Goal: Task Accomplishment & Management: Use online tool/utility

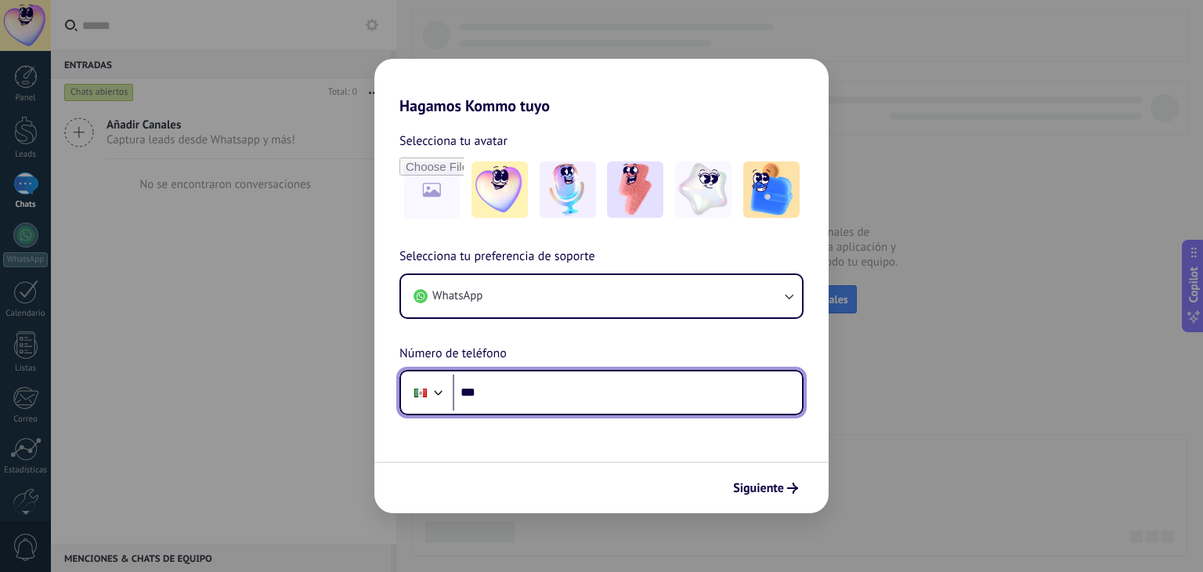
click at [550, 395] on input "***" at bounding box center [627, 392] width 349 height 36
type input "**********"
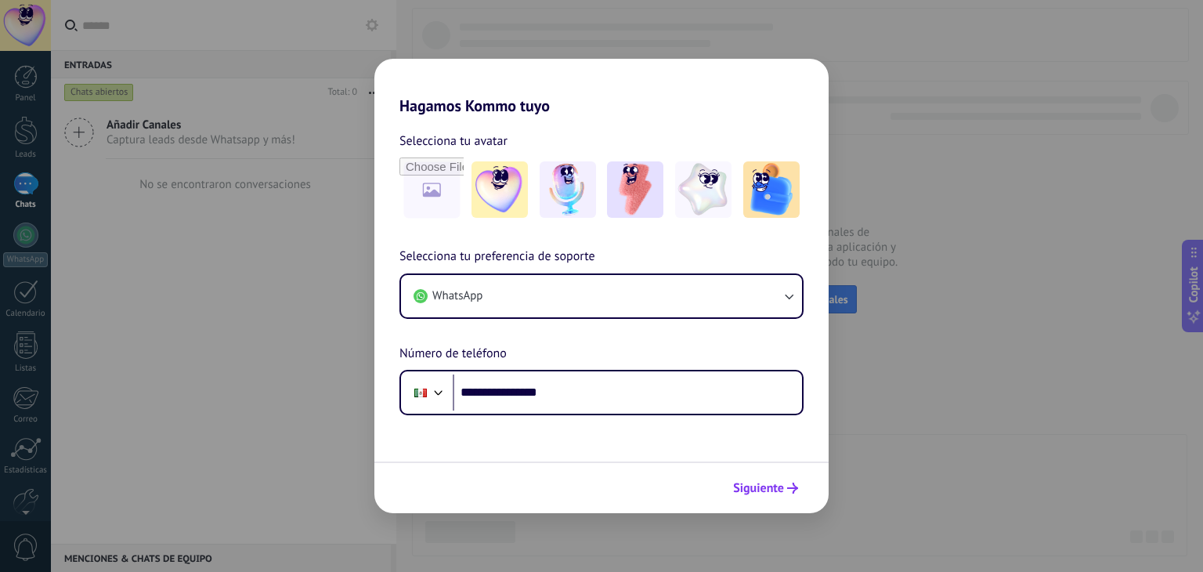
click at [781, 489] on span "Siguiente" at bounding box center [758, 488] width 51 height 11
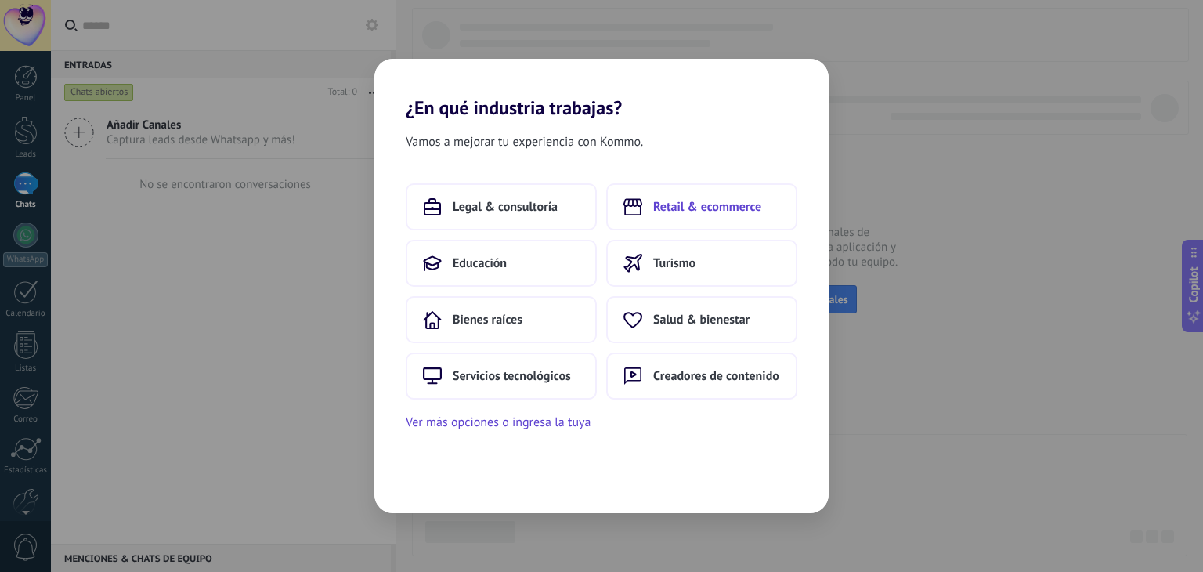
click at [713, 218] on button "Retail & ecommerce" at bounding box center [701, 206] width 191 height 47
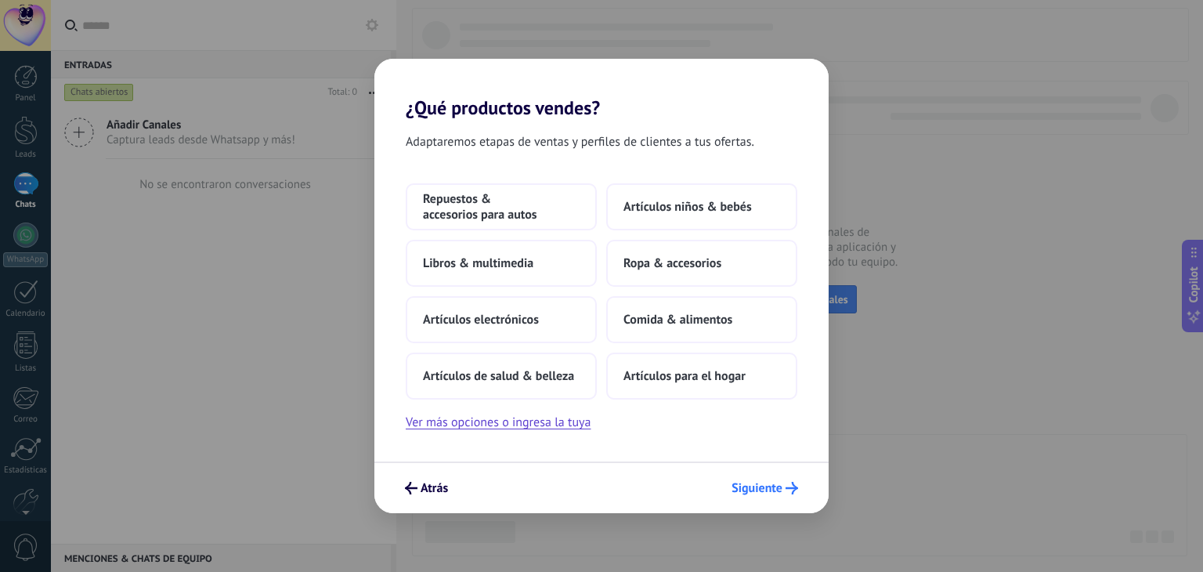
click at [772, 486] on span "Siguiente" at bounding box center [757, 488] width 51 height 11
click at [414, 488] on use "submit" at bounding box center [411, 488] width 13 height 13
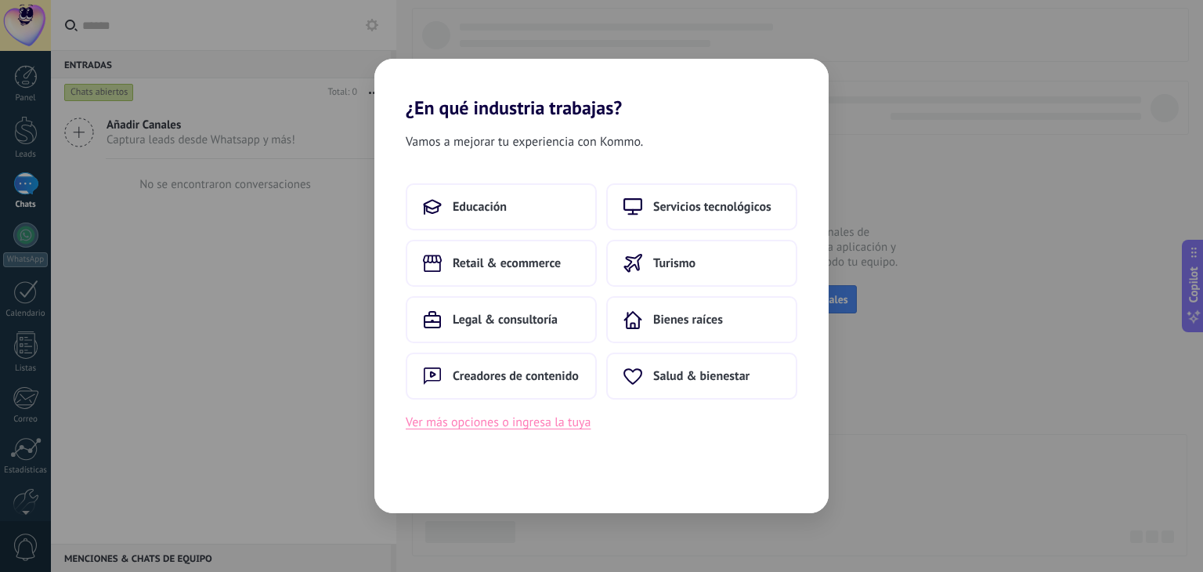
click at [516, 424] on button "Ver más opciones o ingresa la tuya" at bounding box center [498, 422] width 185 height 20
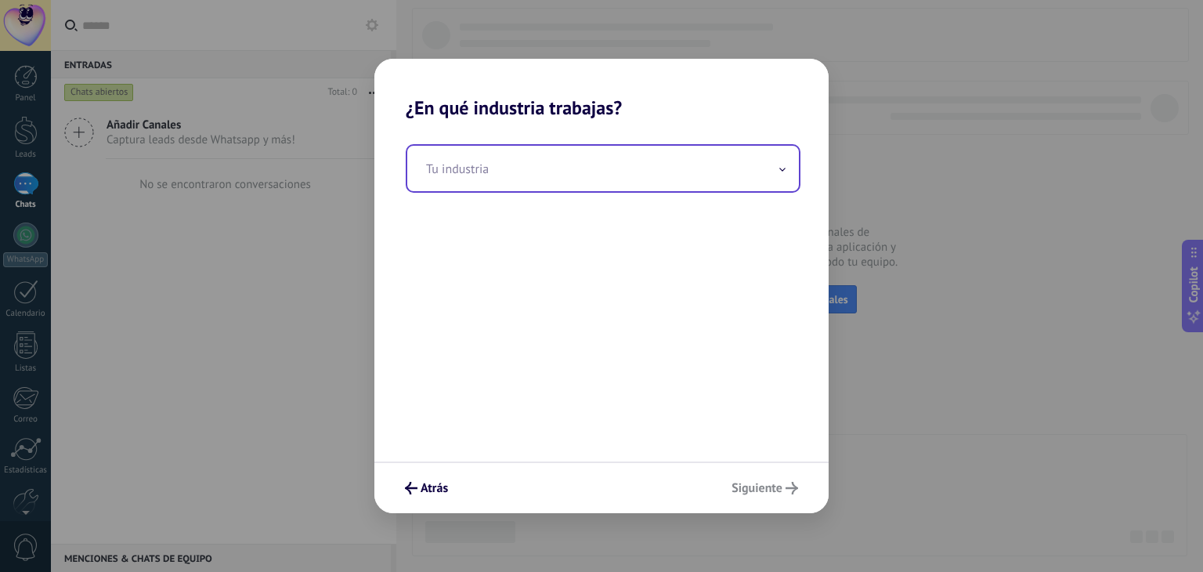
click at [611, 146] on input "text" at bounding box center [603, 168] width 392 height 45
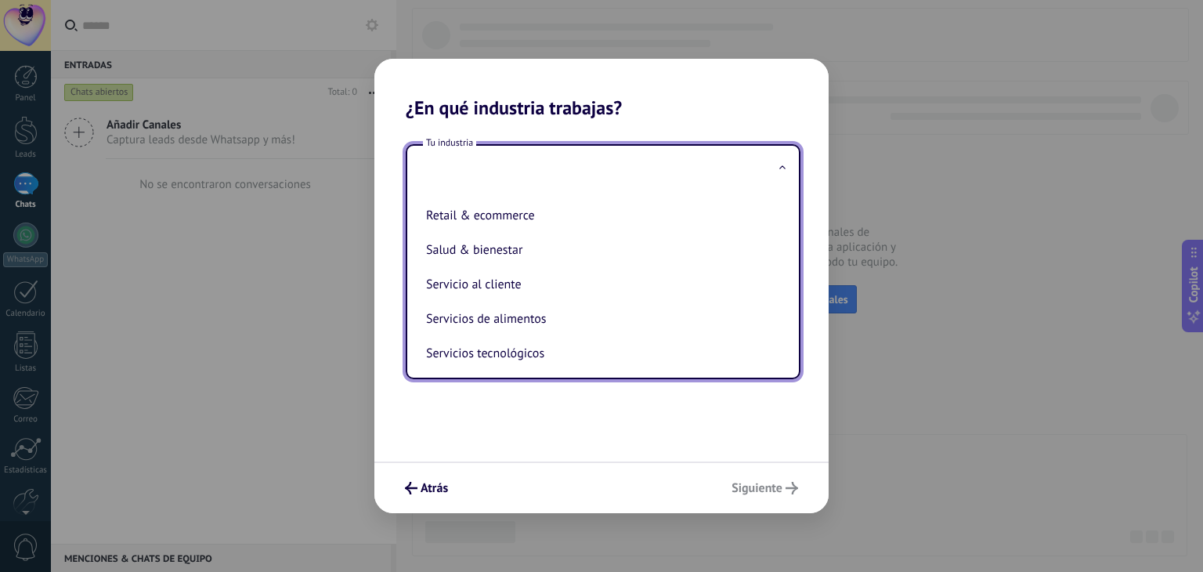
scroll to position [307, 0]
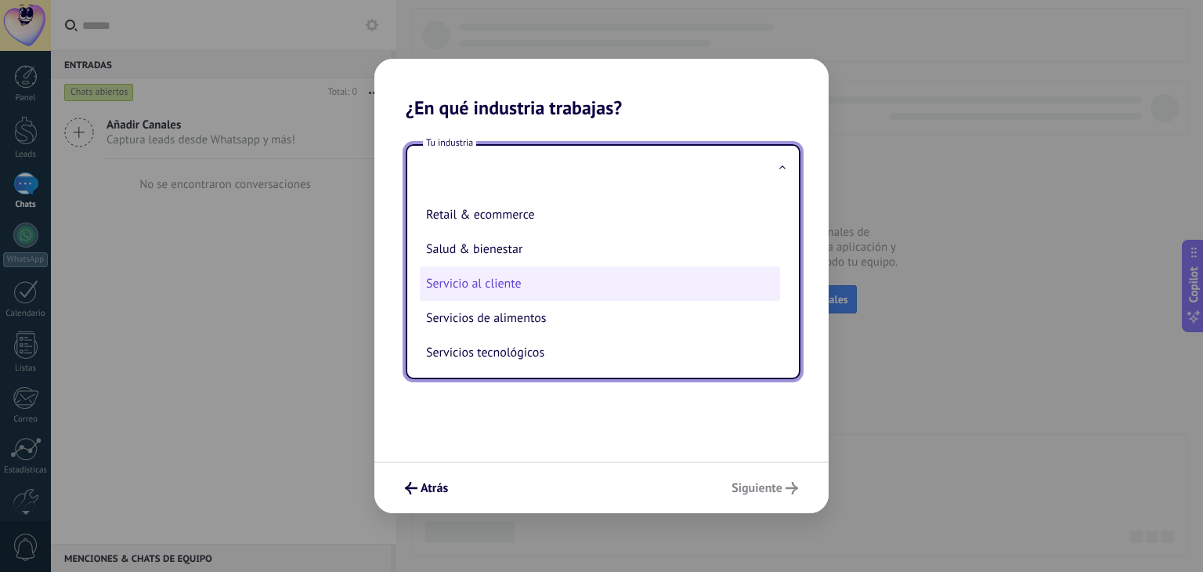
click at [528, 301] on li "Servicio al cliente" at bounding box center [600, 283] width 360 height 34
type input "**********"
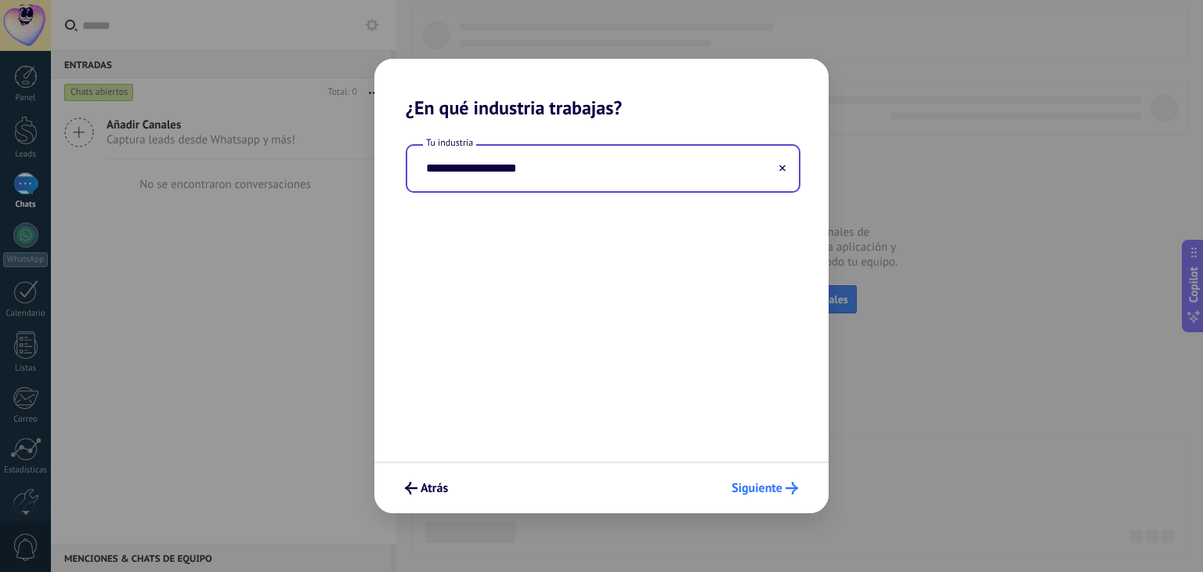
click at [751, 475] on button "Siguiente" at bounding box center [765, 488] width 81 height 27
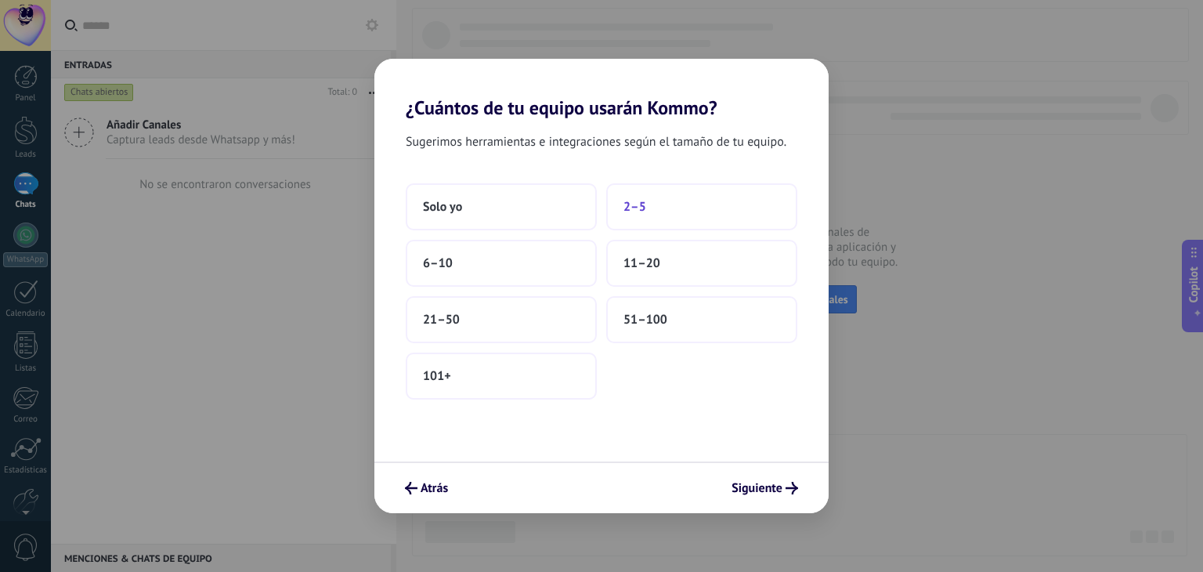
click at [651, 207] on button "2–5" at bounding box center [701, 206] width 191 height 47
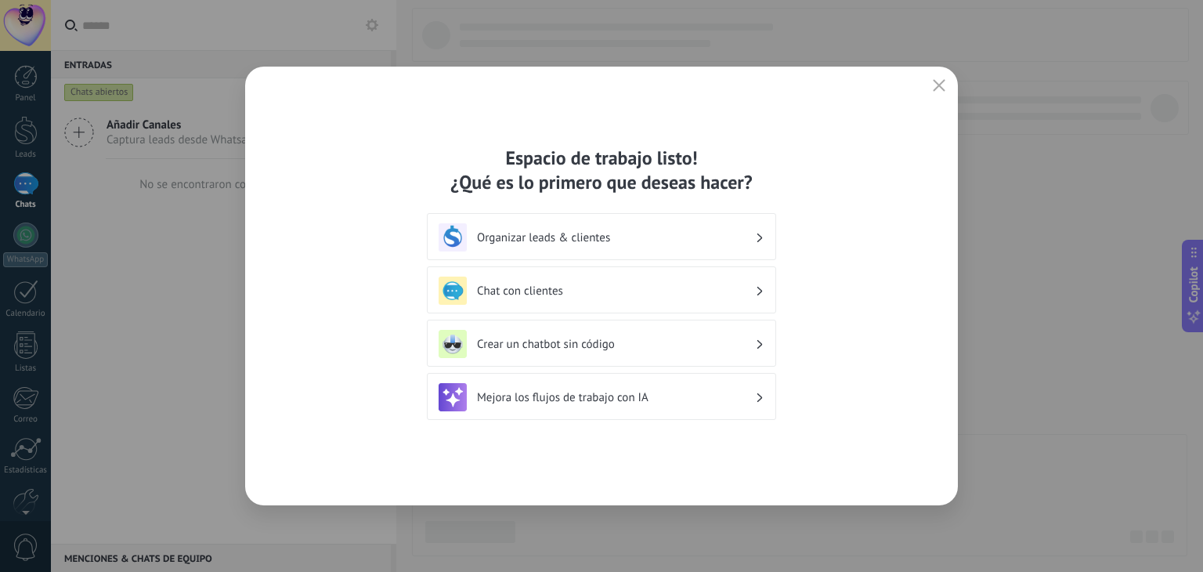
click at [758, 348] on icon at bounding box center [759, 343] width 5 height 9
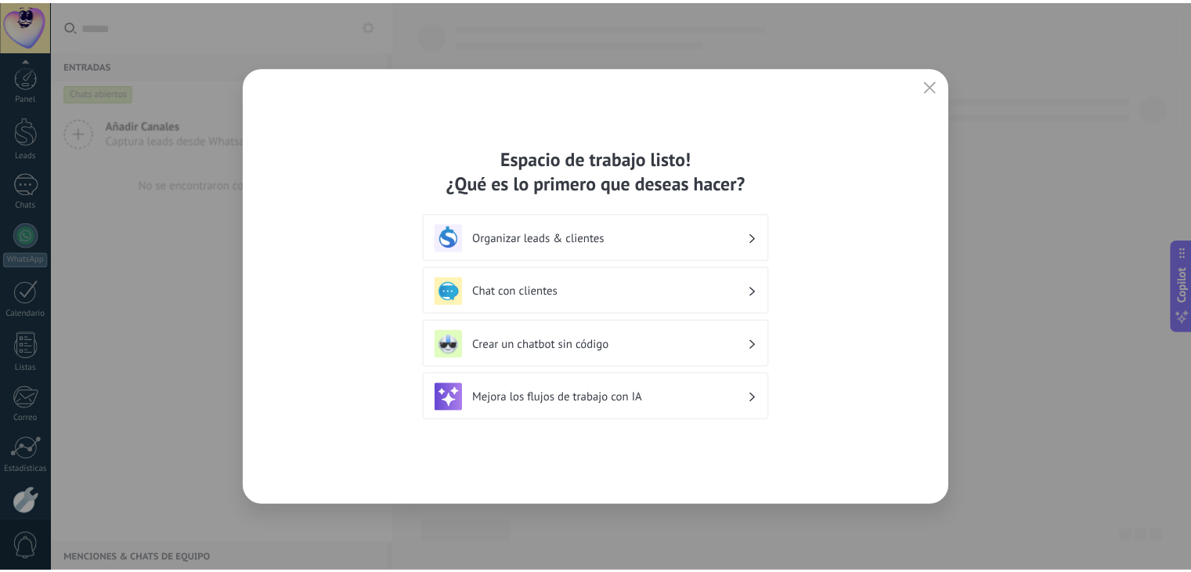
scroll to position [79, 0]
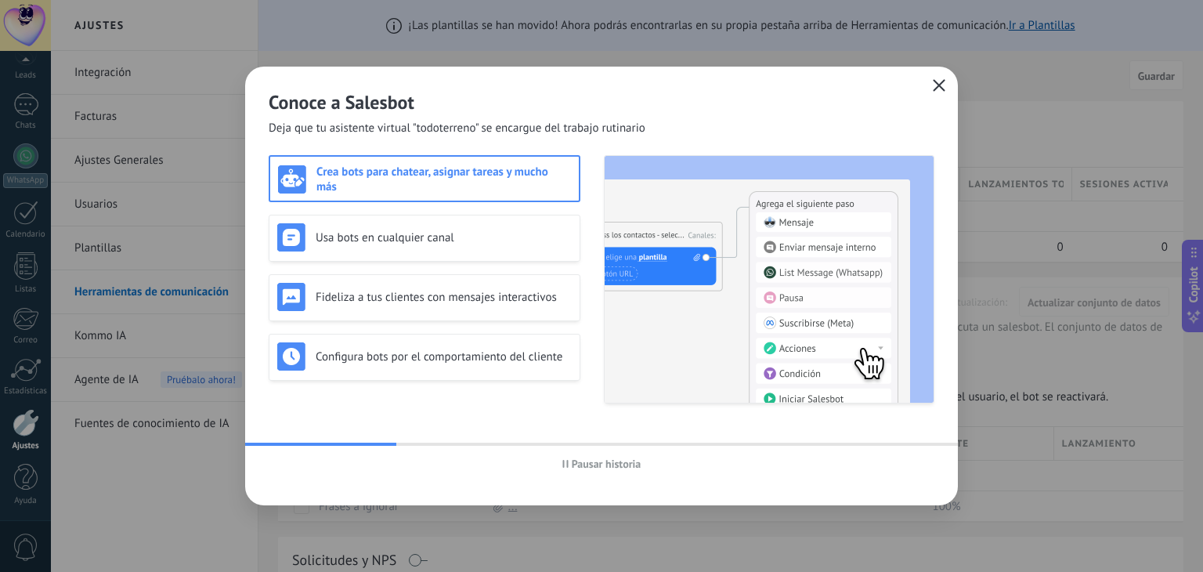
click at [942, 85] on icon "button" at bounding box center [939, 85] width 13 height 13
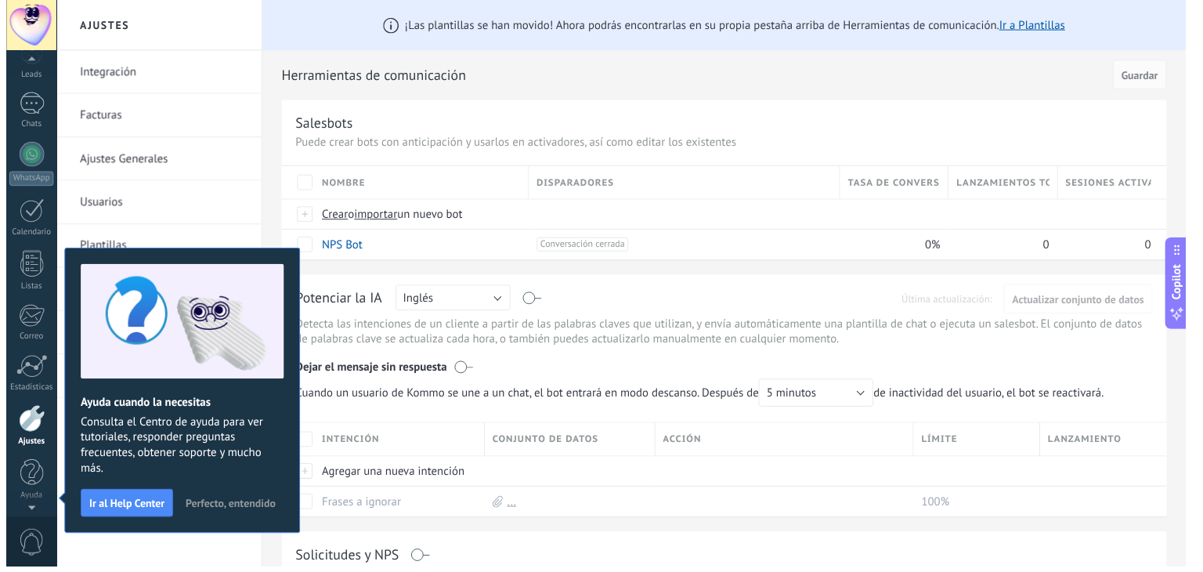
scroll to position [8, 0]
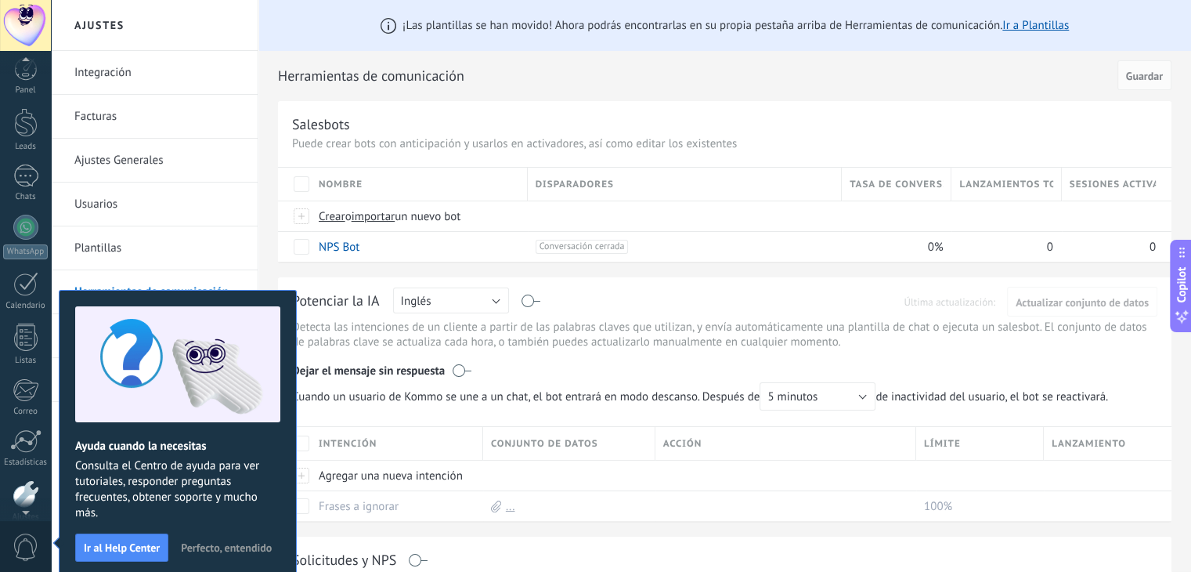
click at [248, 555] on button "Perfecto, entendido" at bounding box center [226, 547] width 105 height 23
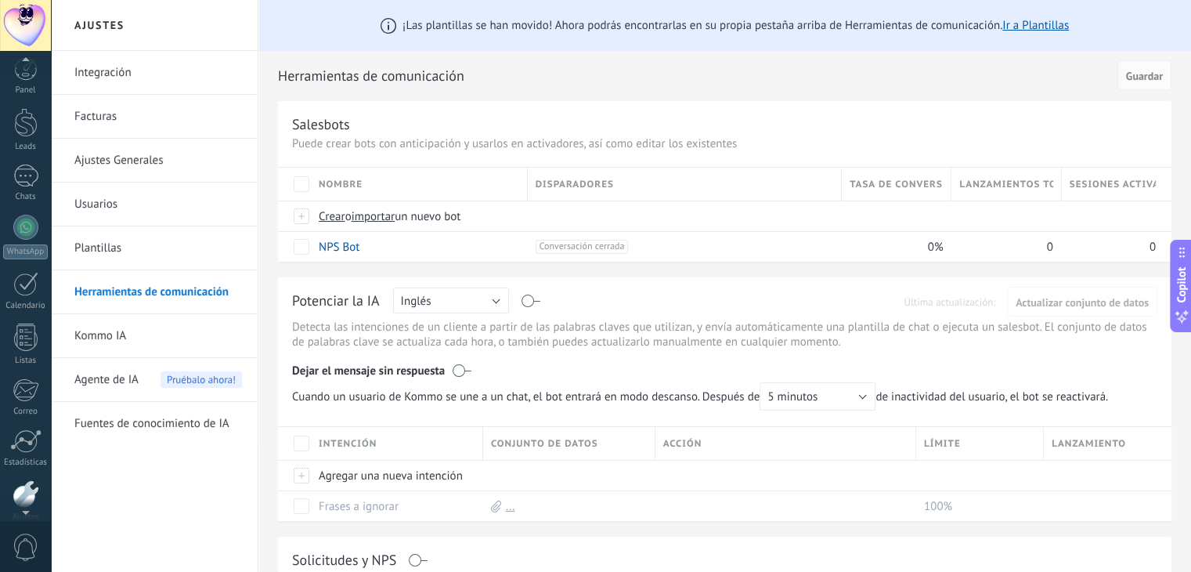
click at [130, 197] on link "Usuarios" at bounding box center [158, 205] width 168 height 44
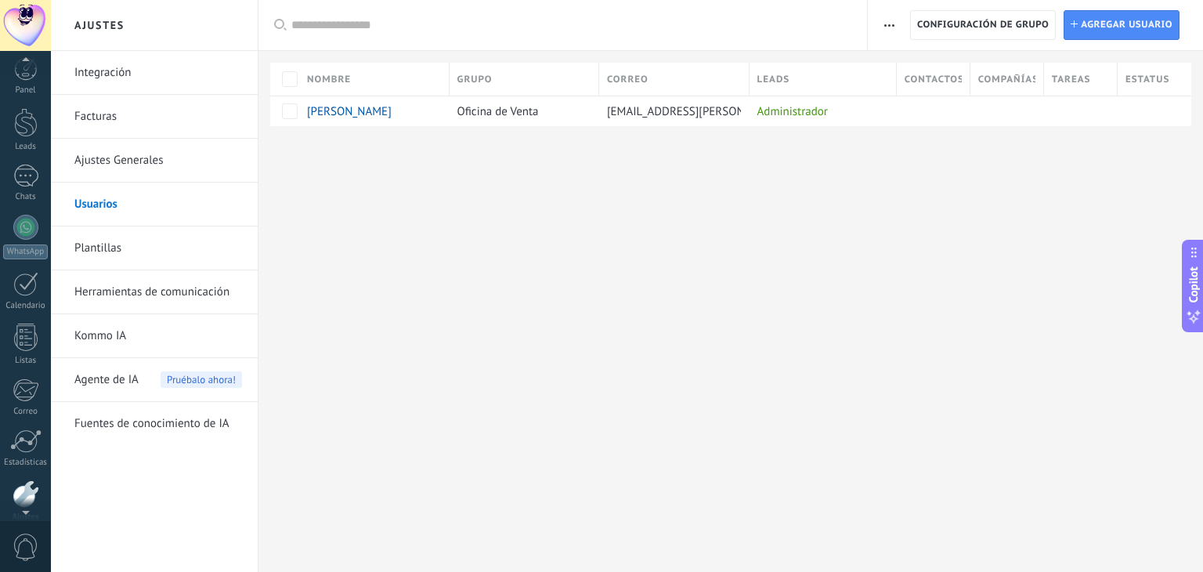
click at [134, 256] on link "Plantillas" at bounding box center [158, 248] width 168 height 44
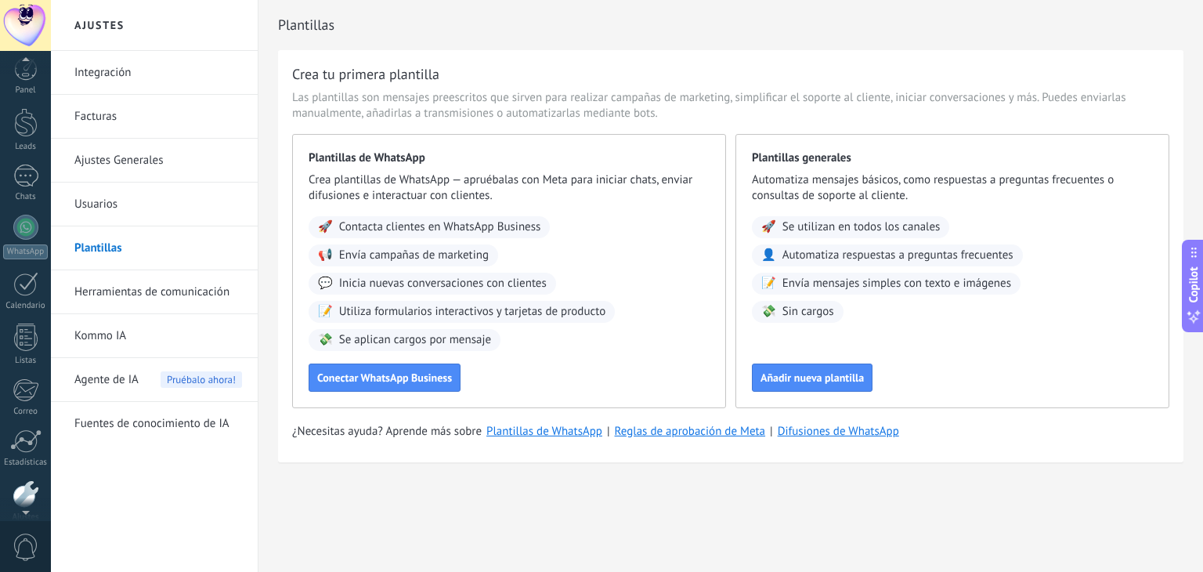
click at [465, 414] on div "Crea tu primera plantilla Las plantillas son mensajes preescritos que sirven pa…" at bounding box center [731, 256] width 906 height 412
click at [27, 89] on link "Panel" at bounding box center [25, 84] width 51 height 38
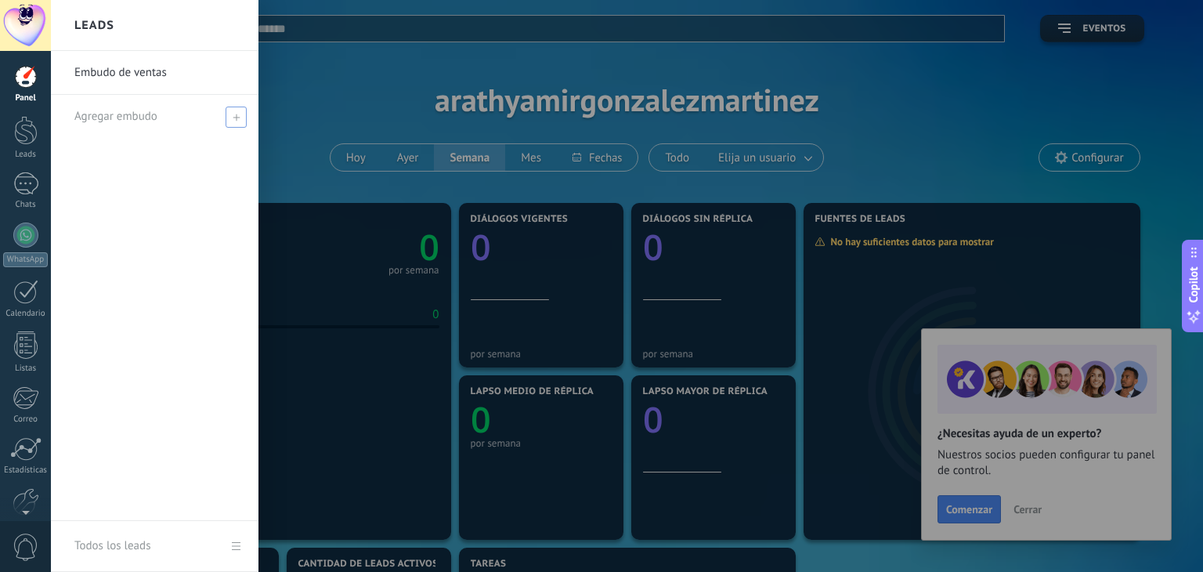
click at [218, 116] on div "Agregar embudo" at bounding box center [158, 116] width 168 height 43
type input "******"
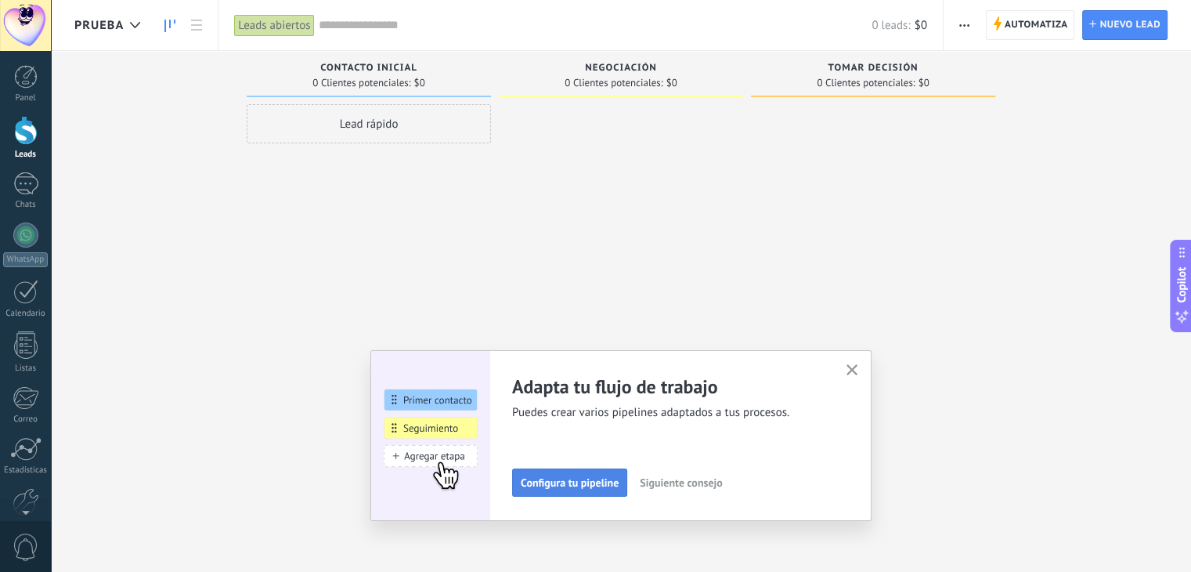
click at [591, 479] on span "Configura tu pipeline" at bounding box center [570, 482] width 98 height 11
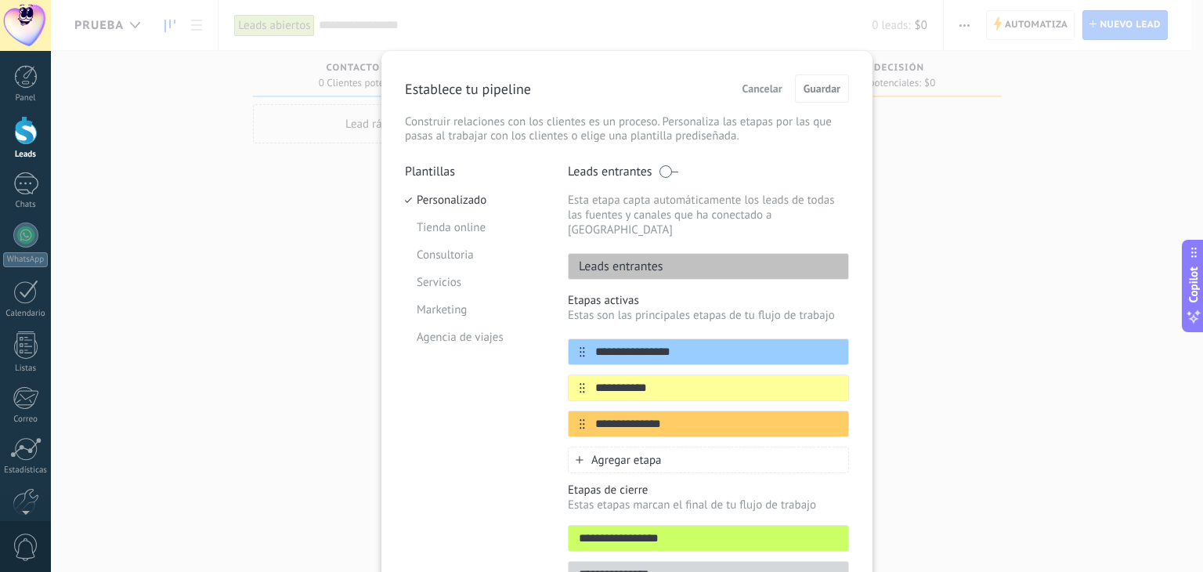
click at [937, 373] on div "**********" at bounding box center [627, 286] width 1152 height 572
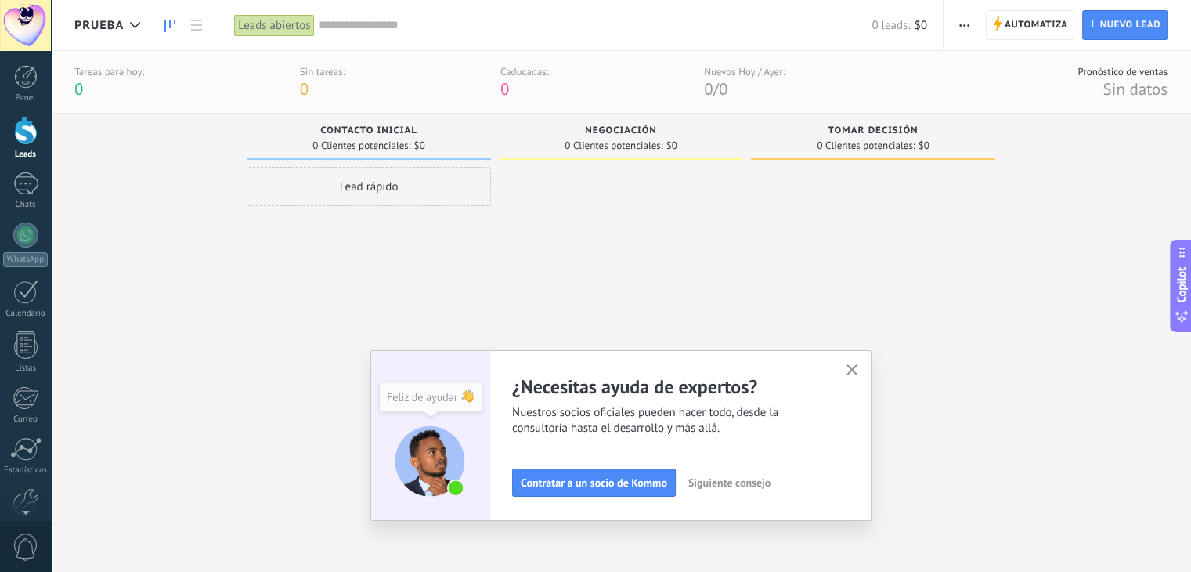
click at [849, 371] on button "button" at bounding box center [853, 370] width 20 height 21
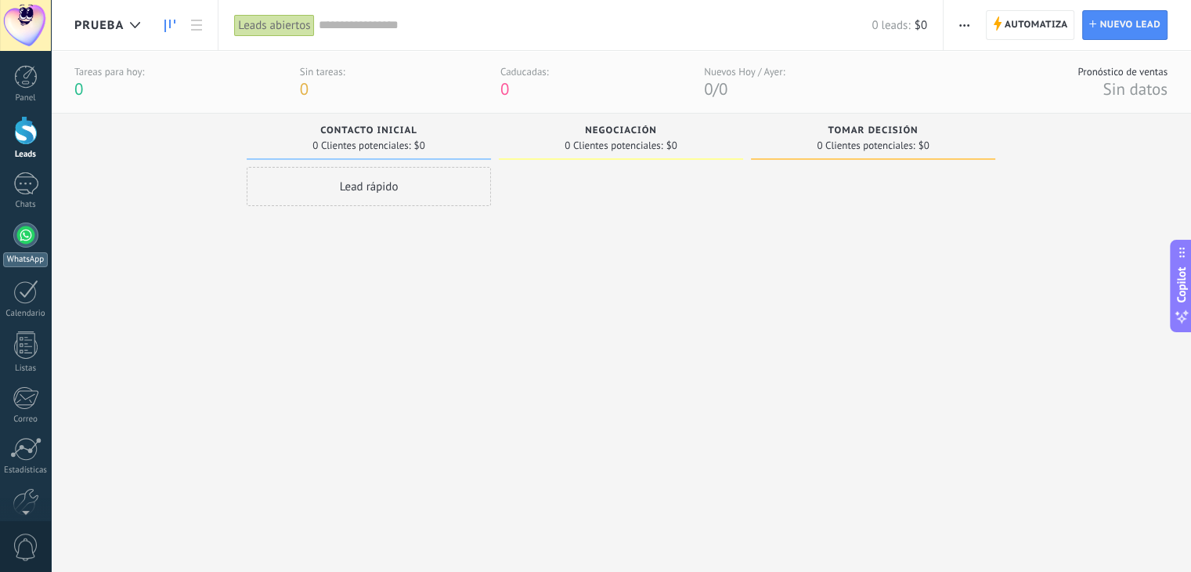
click at [25, 238] on div at bounding box center [25, 234] width 25 height 25
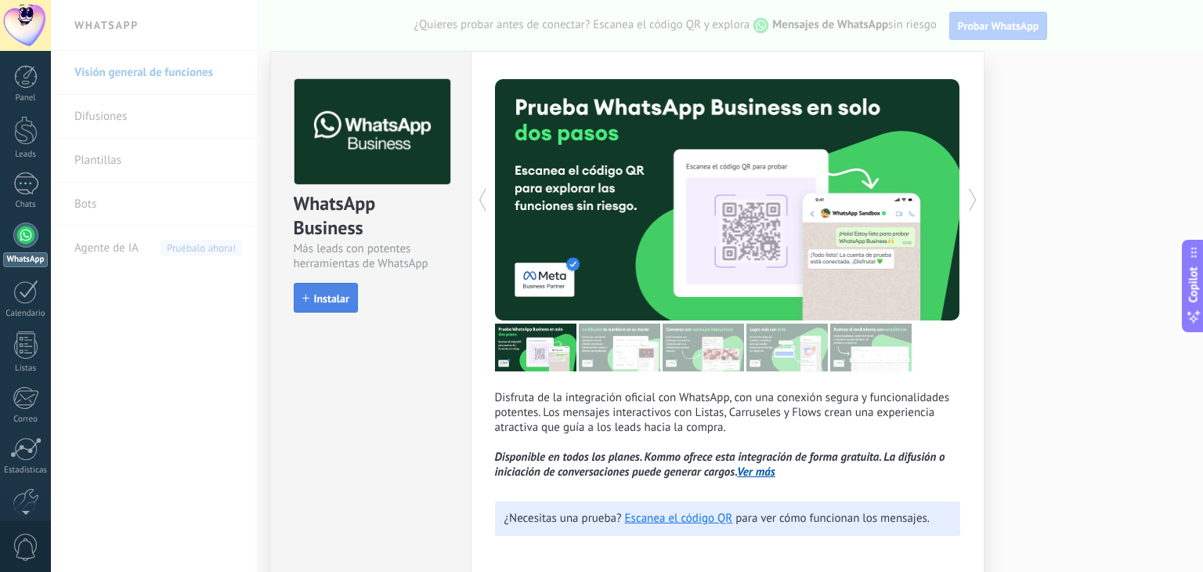
click at [334, 308] on button "Instalar" at bounding box center [326, 298] width 64 height 30
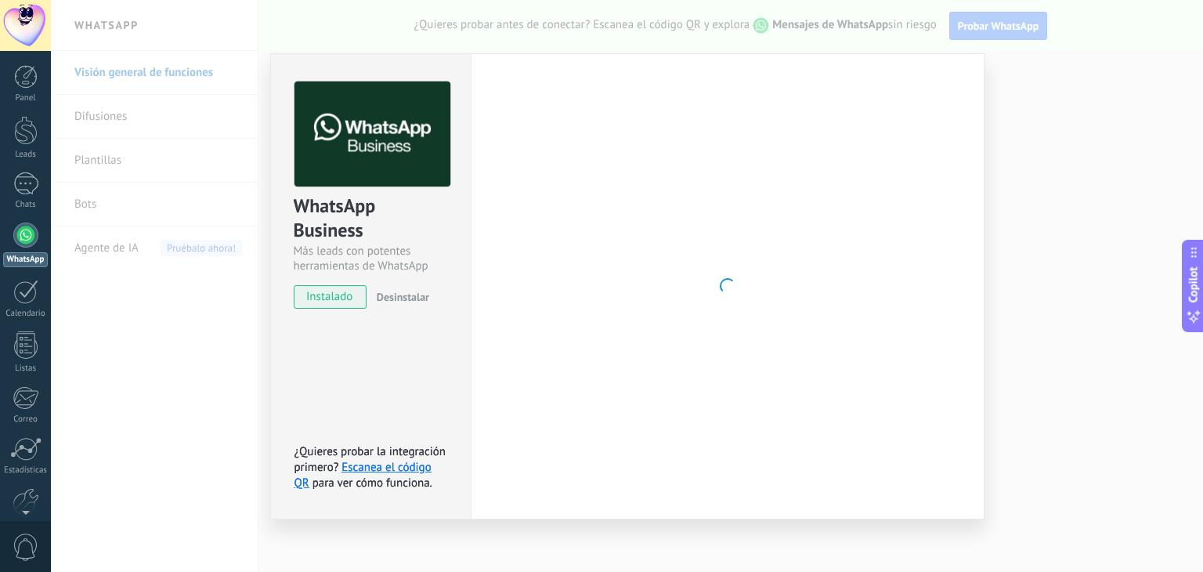
click at [1075, 95] on div "WhatsApp Business Más leads con potentes herramientas de WhatsApp instalado Des…" at bounding box center [627, 286] width 1152 height 572
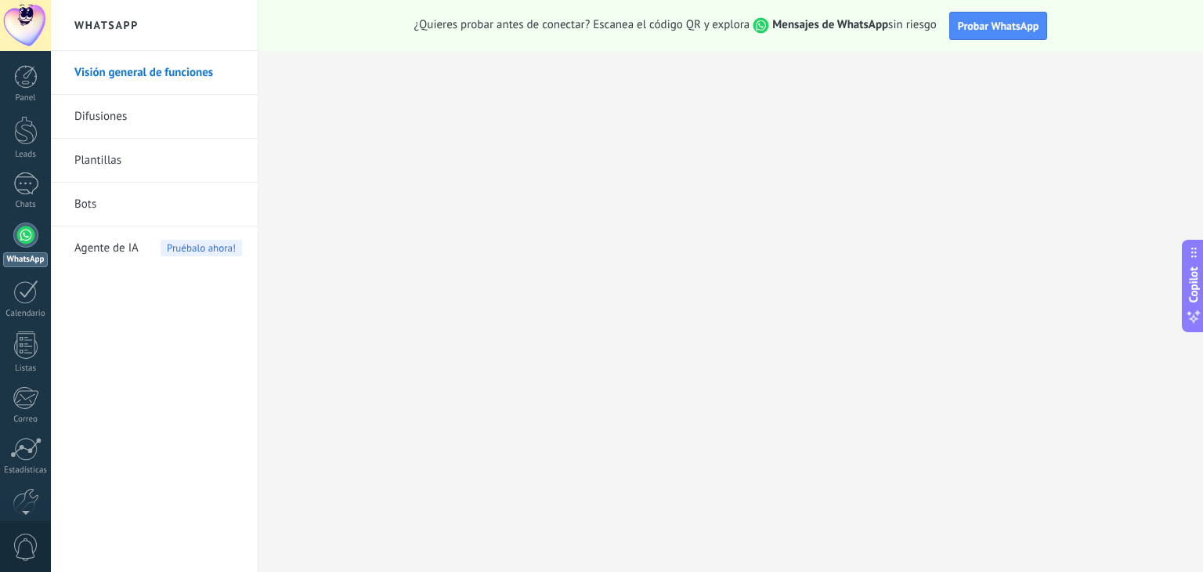
click at [93, 194] on link "Bots" at bounding box center [158, 205] width 168 height 44
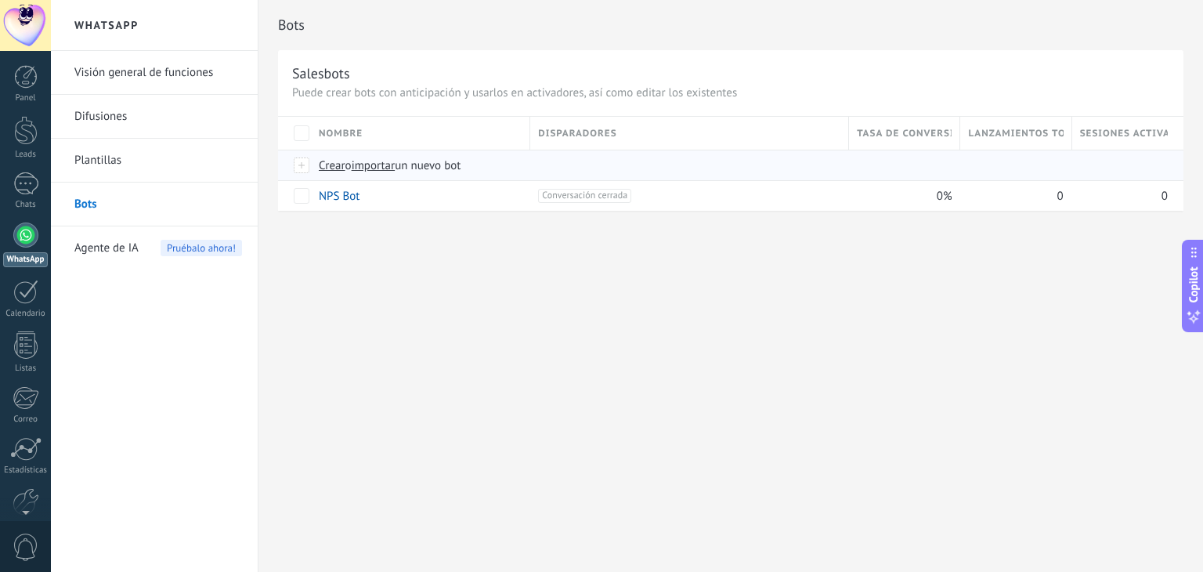
click at [385, 165] on span "importar" at bounding box center [374, 165] width 44 height 15
click at [0, 0] on input "importar un nuevo bot" at bounding box center [0, 0] width 0 height 0
click at [333, 168] on span "Crear" at bounding box center [332, 165] width 27 height 15
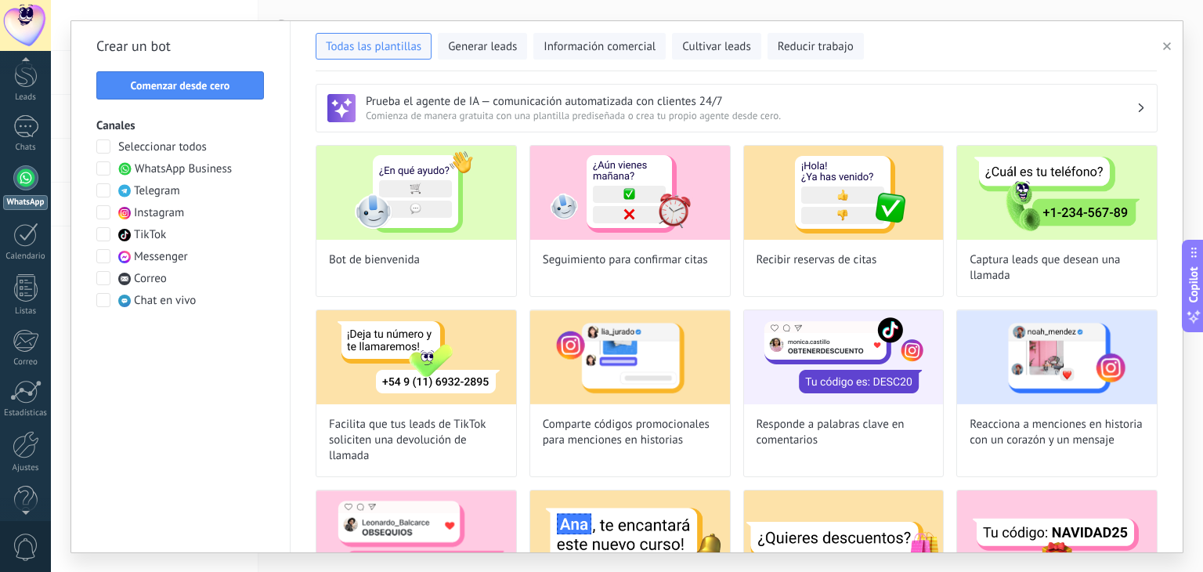
scroll to position [78, 0]
click at [28, 421] on div at bounding box center [26, 423] width 27 height 27
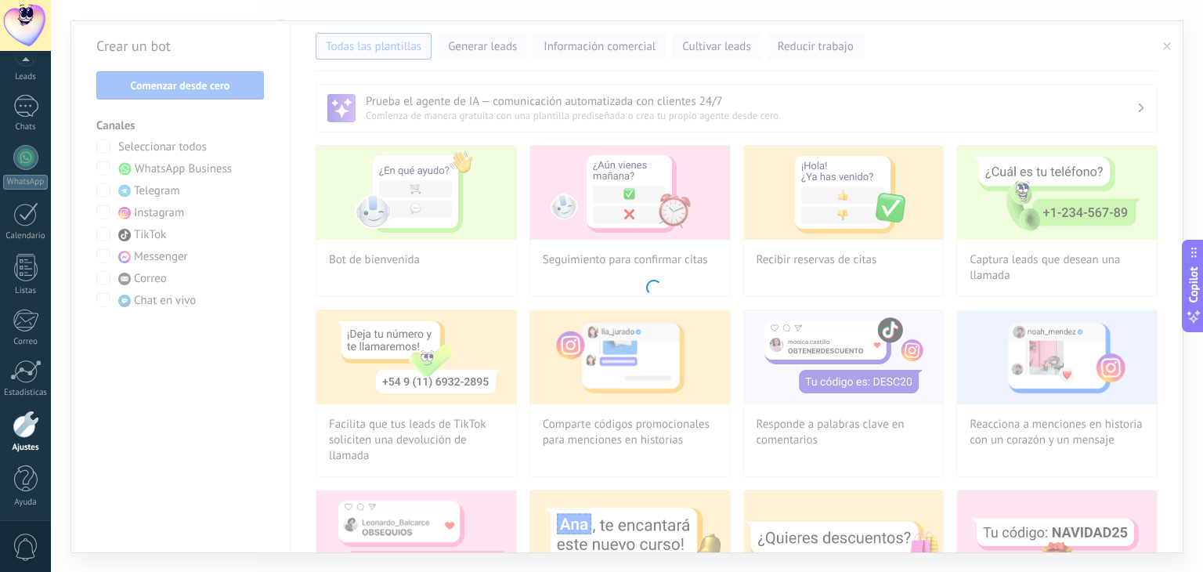
scroll to position [79, 0]
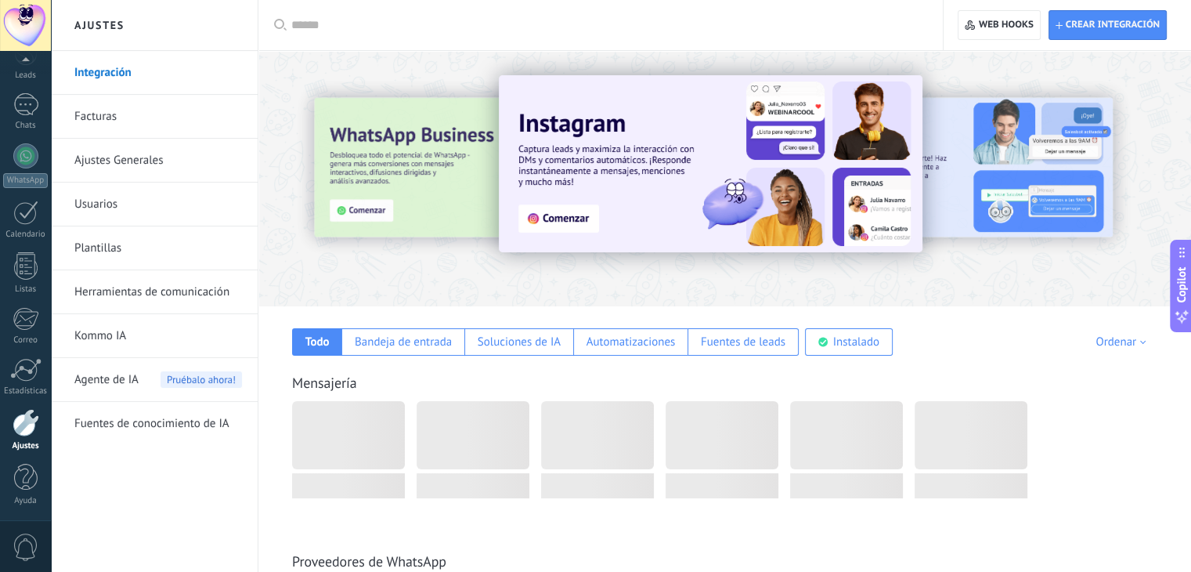
click at [149, 77] on link "Integración" at bounding box center [158, 73] width 168 height 44
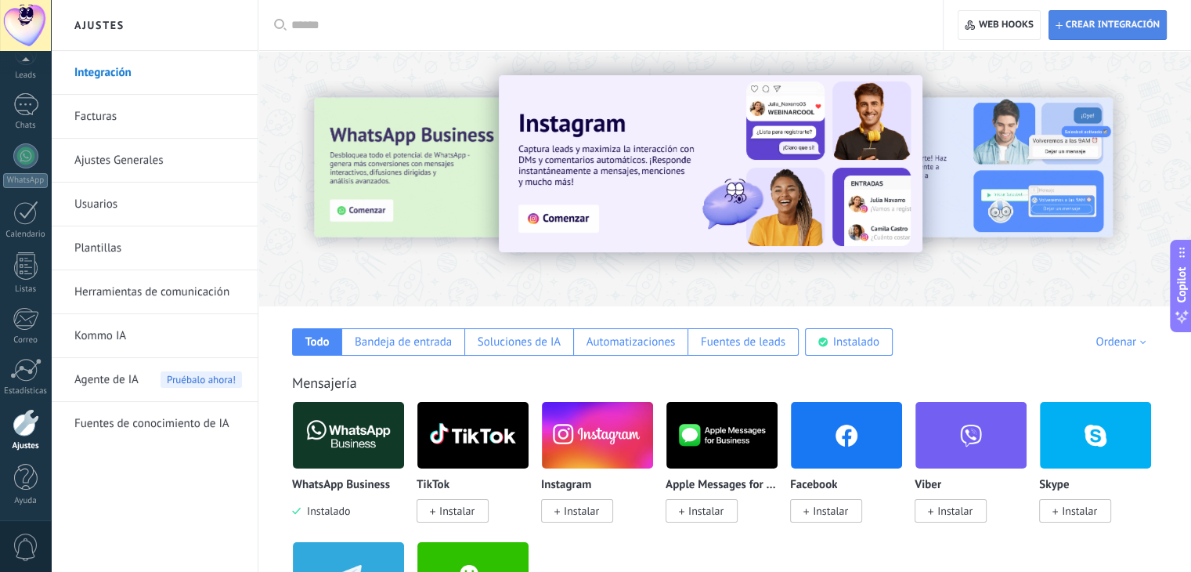
click at [1097, 23] on span "Crear integración" at bounding box center [1113, 25] width 94 height 13
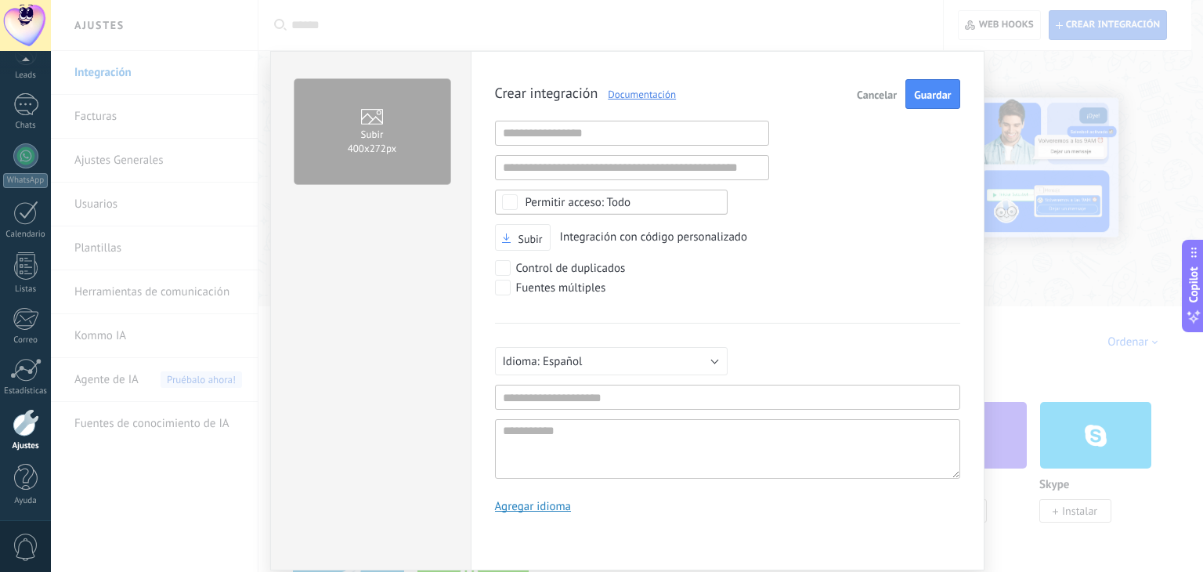
scroll to position [15, 0]
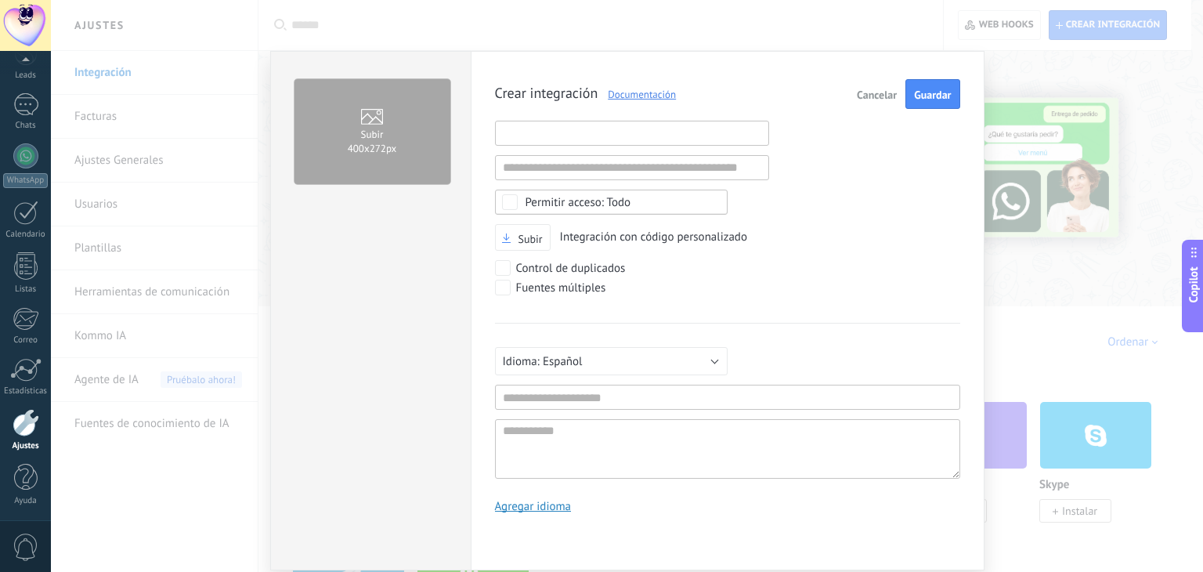
click at [602, 128] on input "text" at bounding box center [632, 133] width 274 height 25
paste input "**********"
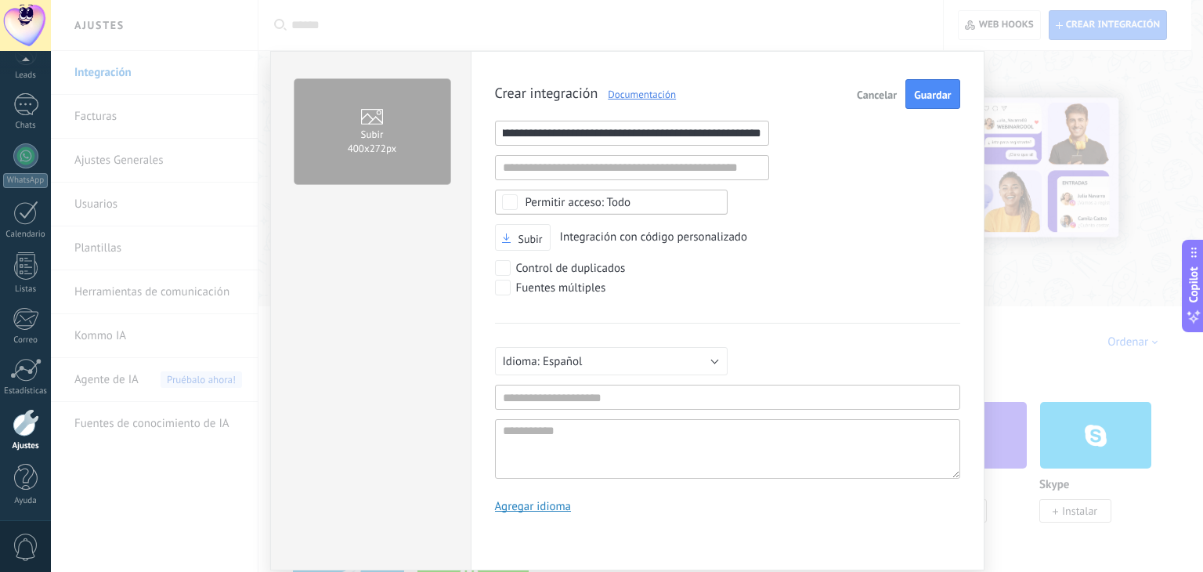
type input "**********"
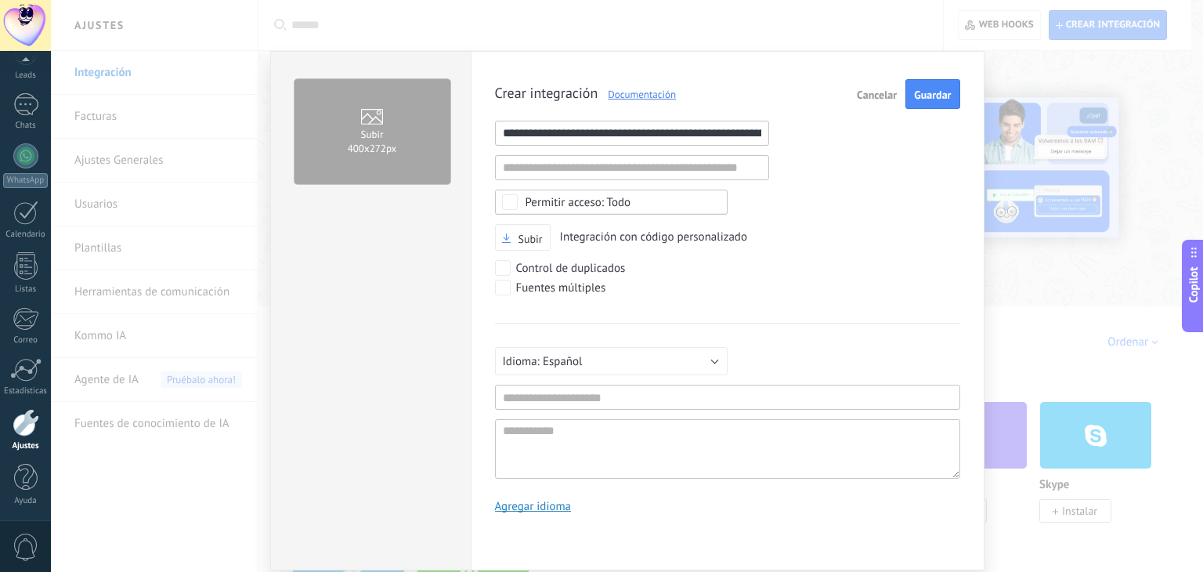
click at [603, 208] on div "Todo" at bounding box center [611, 202] width 233 height 25
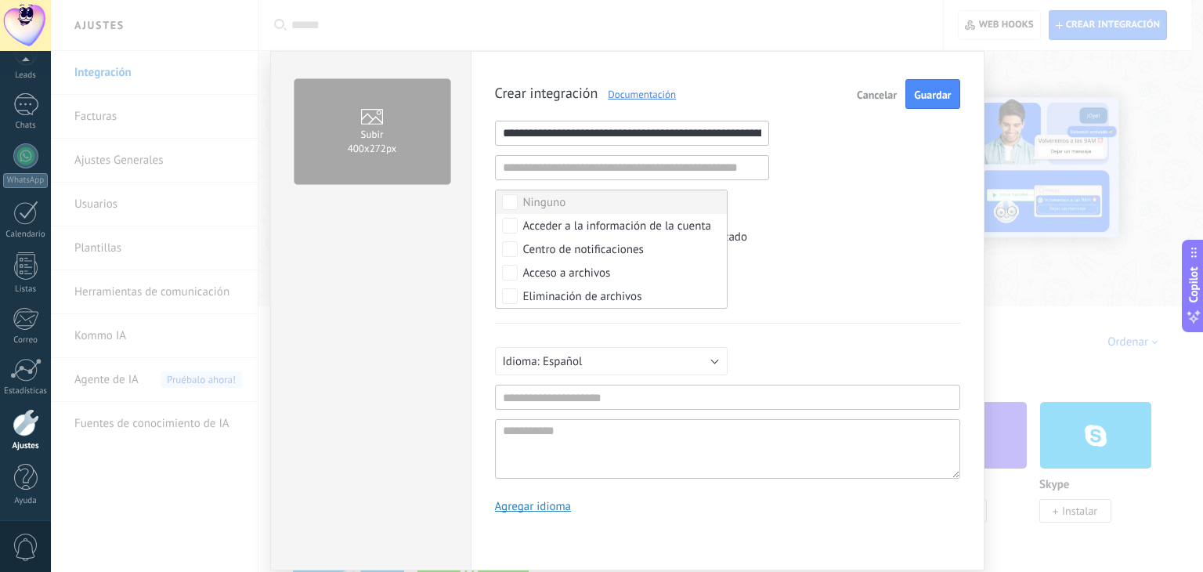
click at [603, 208] on label "Ninguno" at bounding box center [611, 201] width 231 height 23
click at [523, 199] on div "Seleccionar todo" at bounding box center [565, 203] width 84 height 16
click at [835, 206] on div "**********" at bounding box center [727, 302] width 465 height 446
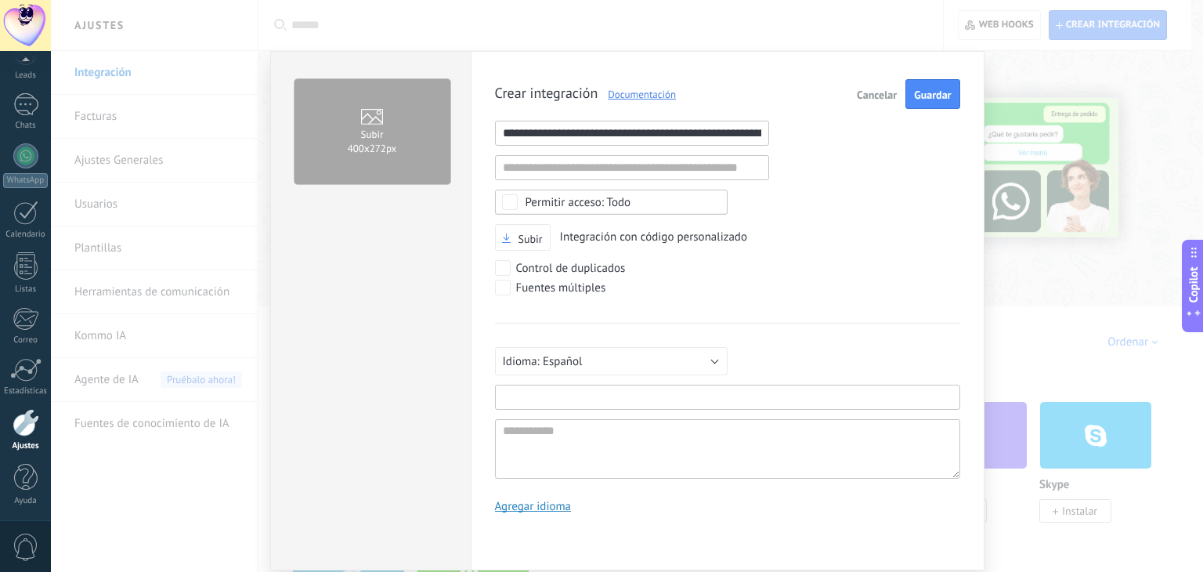
click at [554, 403] on input "text" at bounding box center [727, 397] width 465 height 25
type input "*********"
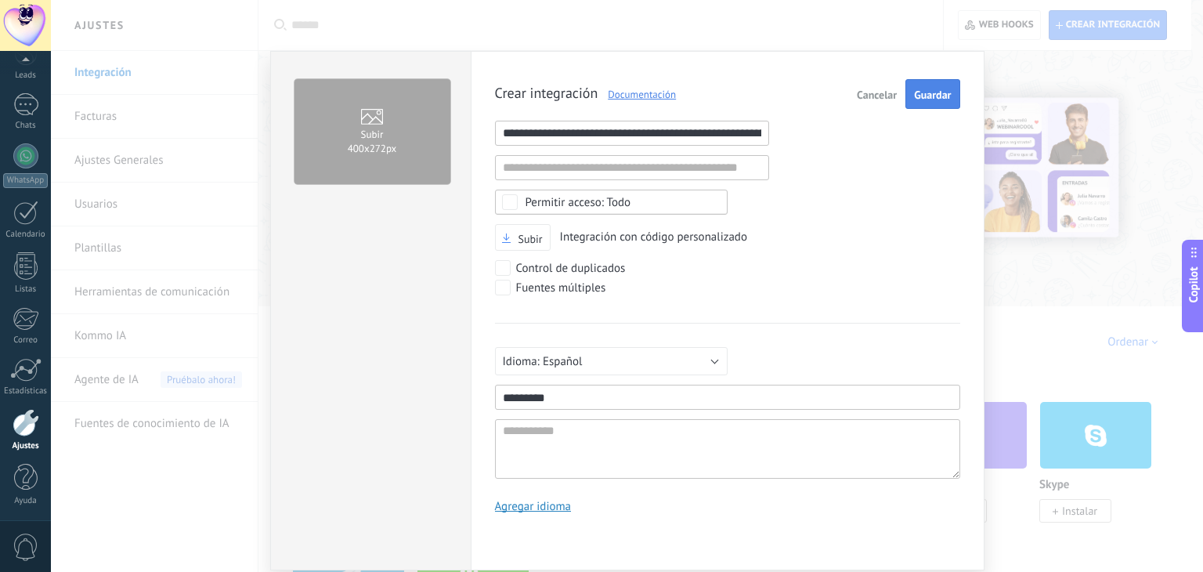
click at [945, 103] on button "Guardar" at bounding box center [933, 94] width 54 height 30
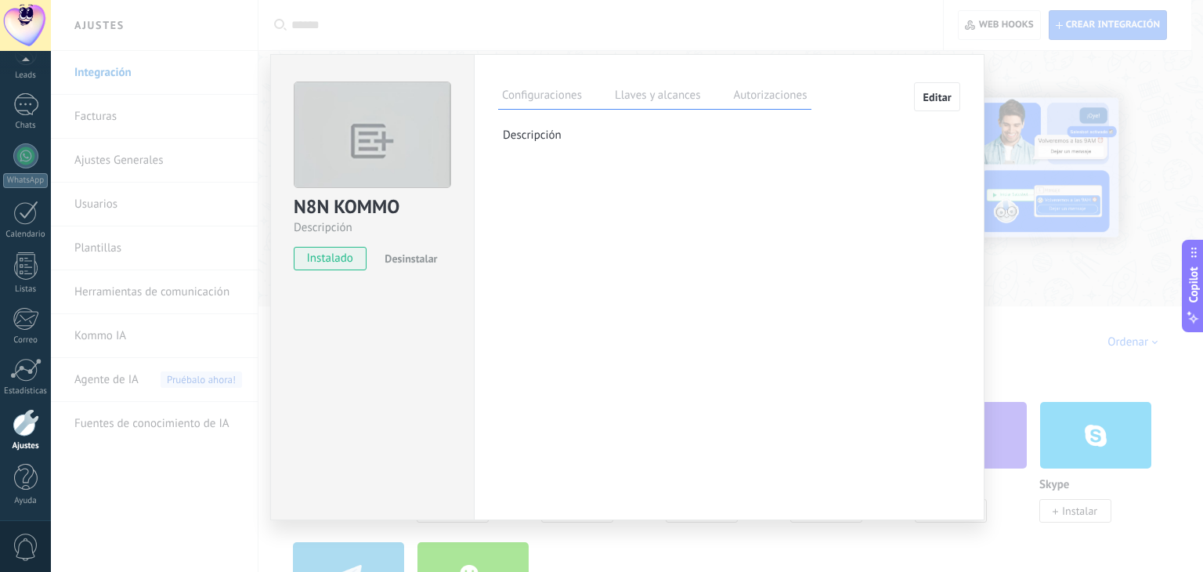
click at [656, 99] on label "Llaves y alcances" at bounding box center [657, 97] width 93 height 23
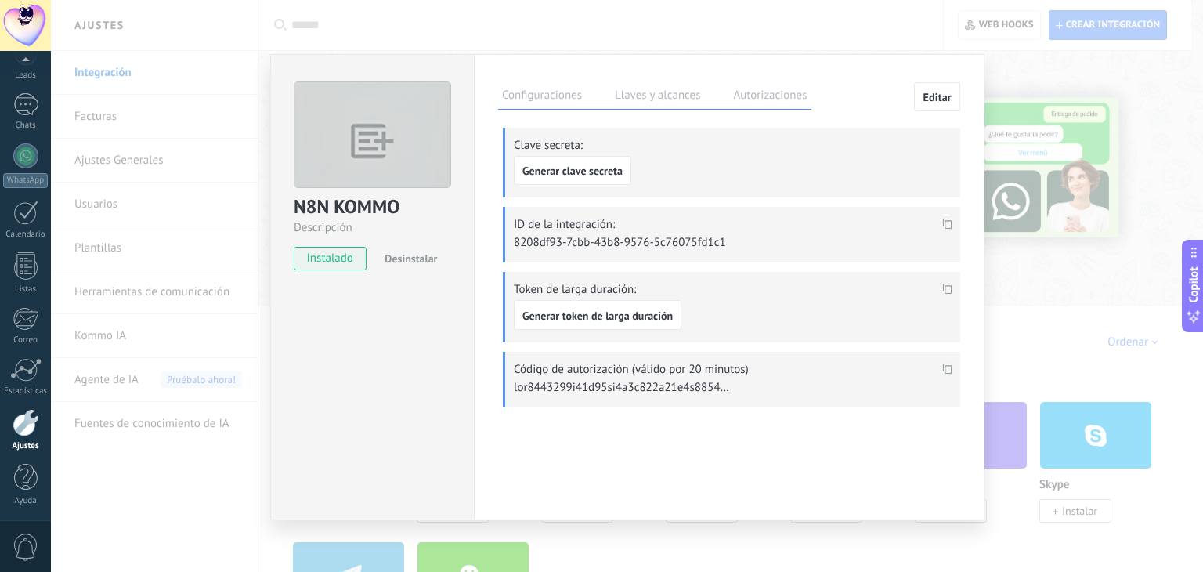
click at [945, 221] on icon at bounding box center [947, 224] width 9 height 11
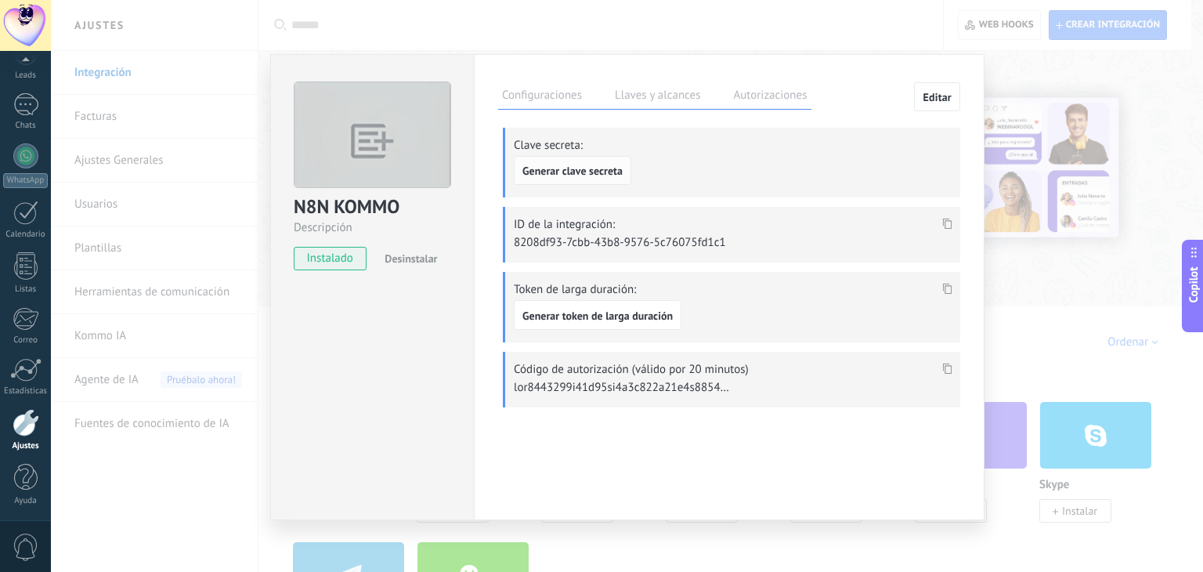
click at [606, 157] on button "Generar clave secreta" at bounding box center [572, 171] width 117 height 30
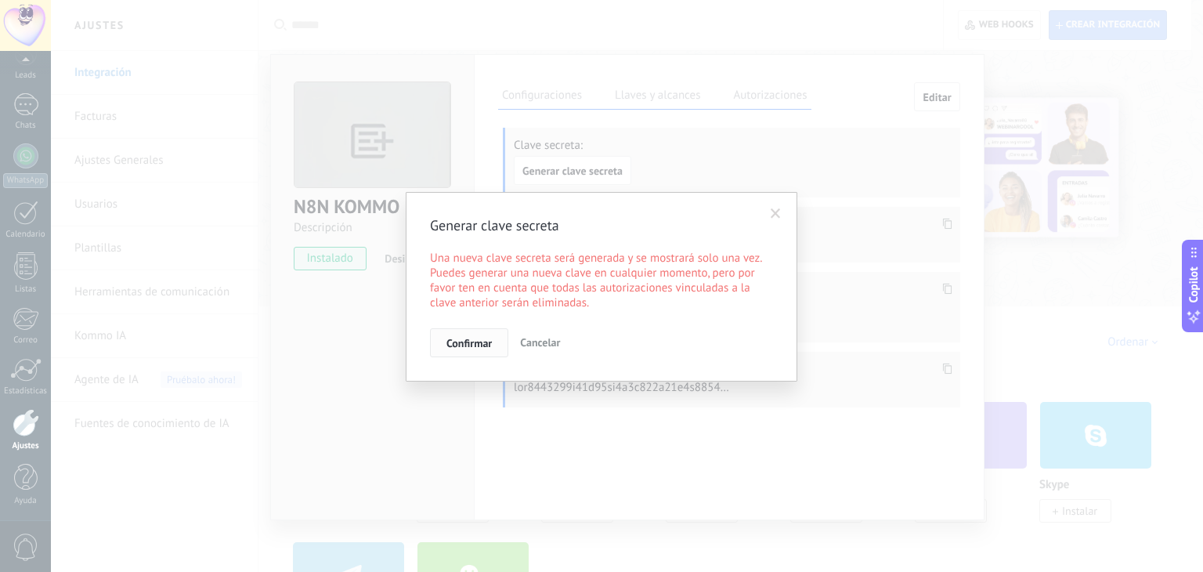
click at [479, 343] on span "Confirmar" at bounding box center [468, 343] width 45 height 11
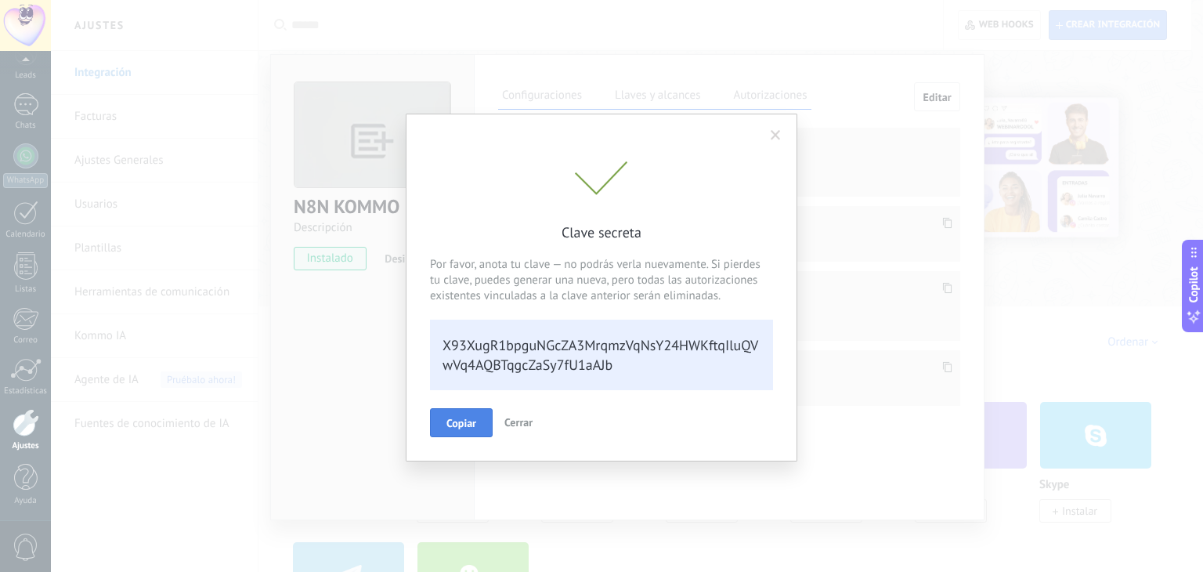
click at [470, 421] on span "Copiar" at bounding box center [461, 423] width 30 height 11
click at [779, 135] on span at bounding box center [776, 135] width 10 height 11
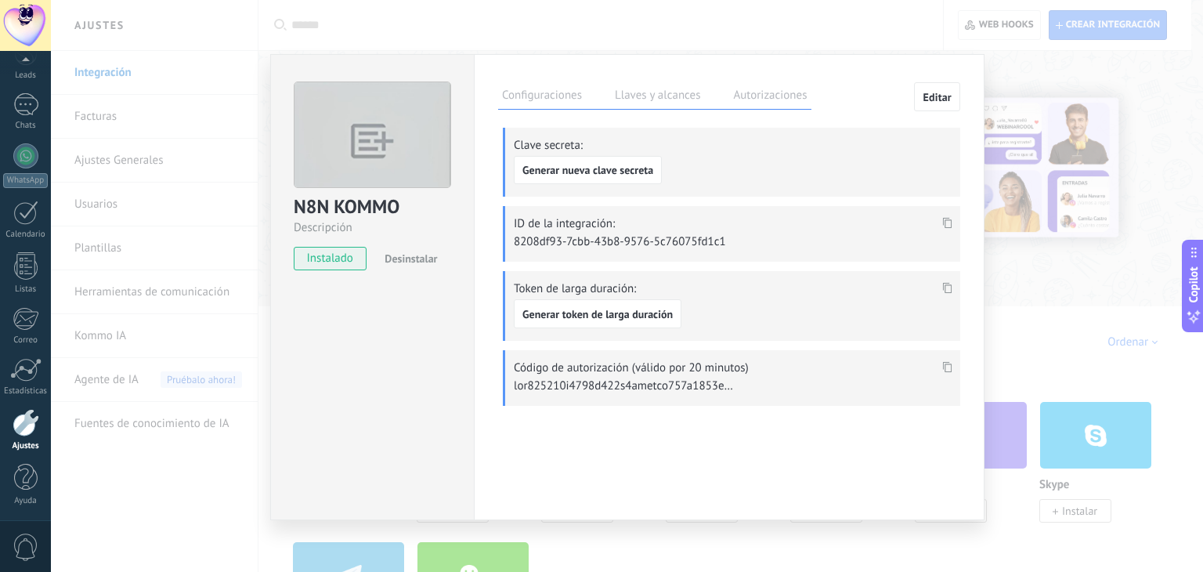
click at [151, 171] on div "N8N KOMMO Descripción instalado Desinstalar Configuraciones Llaves y alcances A…" at bounding box center [627, 286] width 1152 height 572
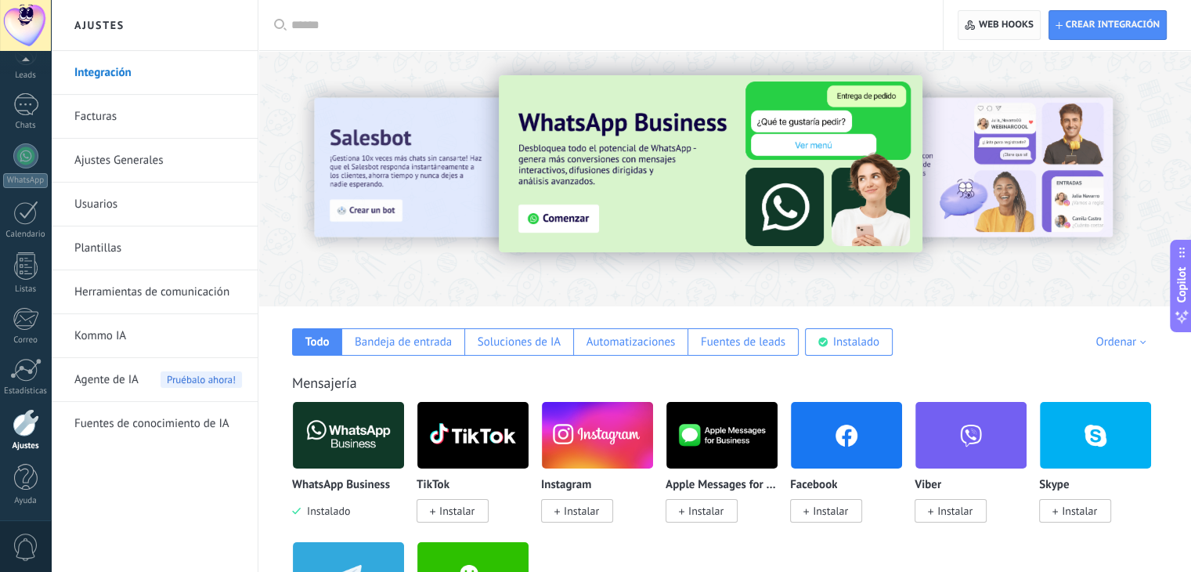
click at [1001, 14] on span "Web hooks 0" at bounding box center [999, 25] width 68 height 28
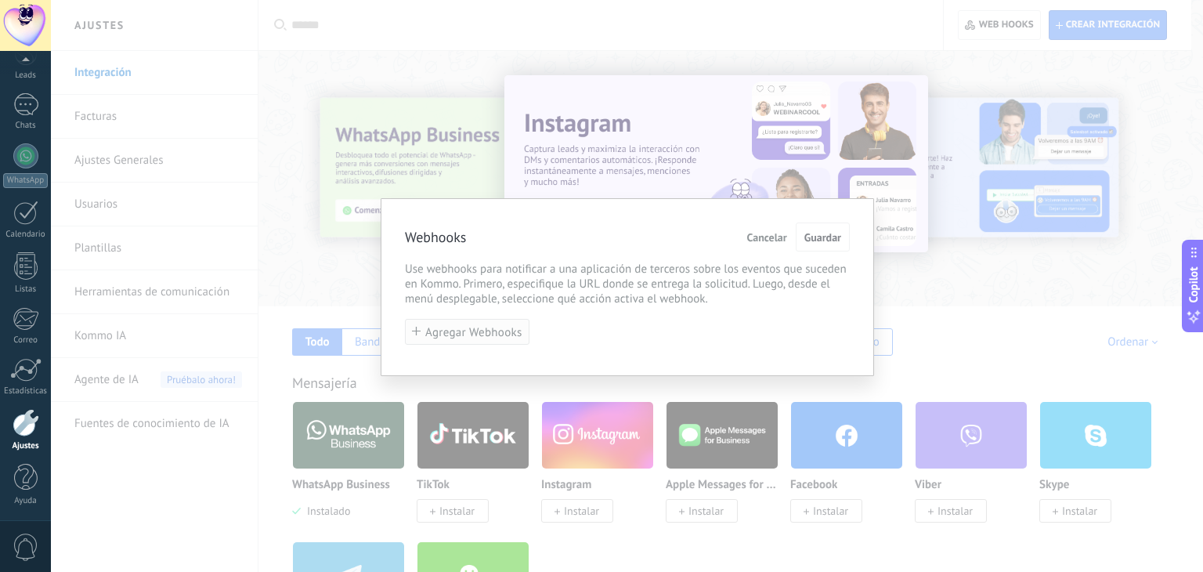
click at [489, 333] on span "Agregar Webhooks" at bounding box center [473, 333] width 97 height 12
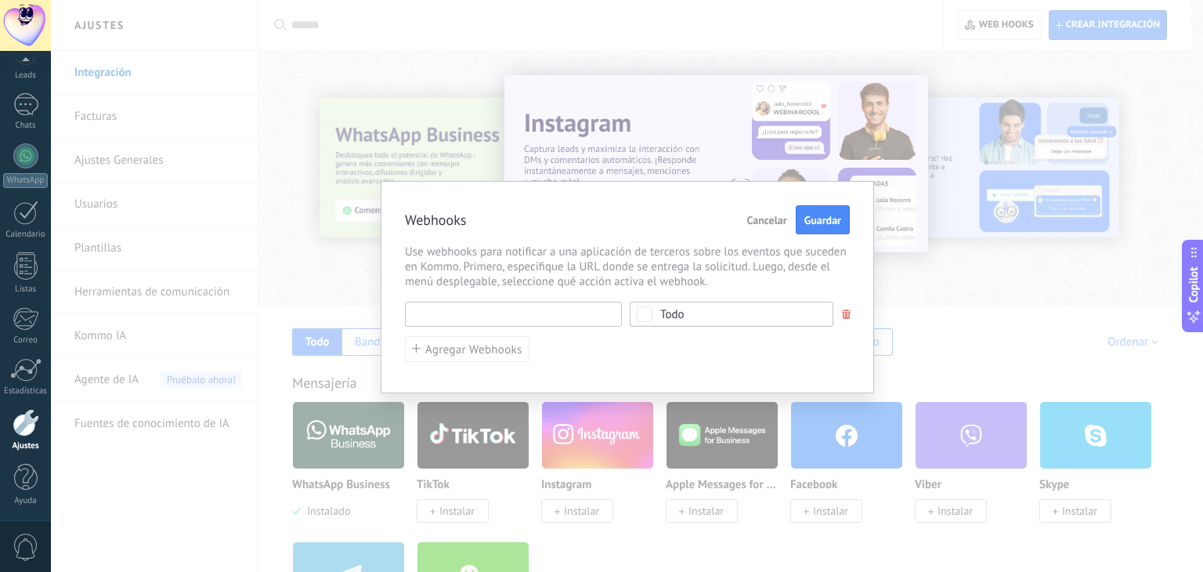
click at [524, 317] on input "text" at bounding box center [513, 314] width 217 height 25
paste input "**********"
type input "**********"
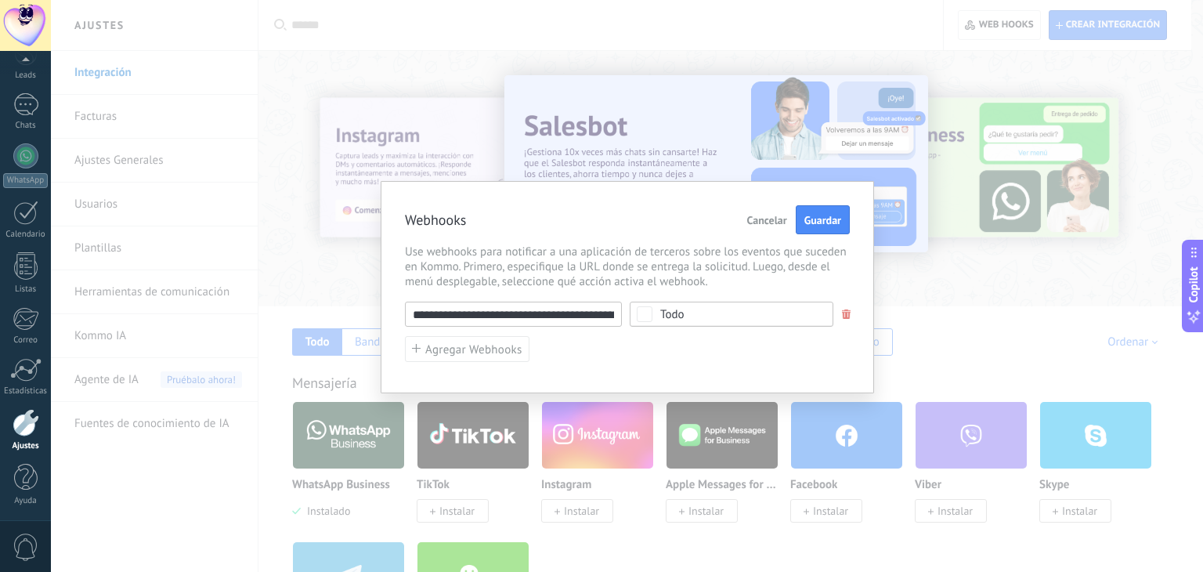
click at [702, 309] on span "Todo" at bounding box center [736, 315] width 153 height 12
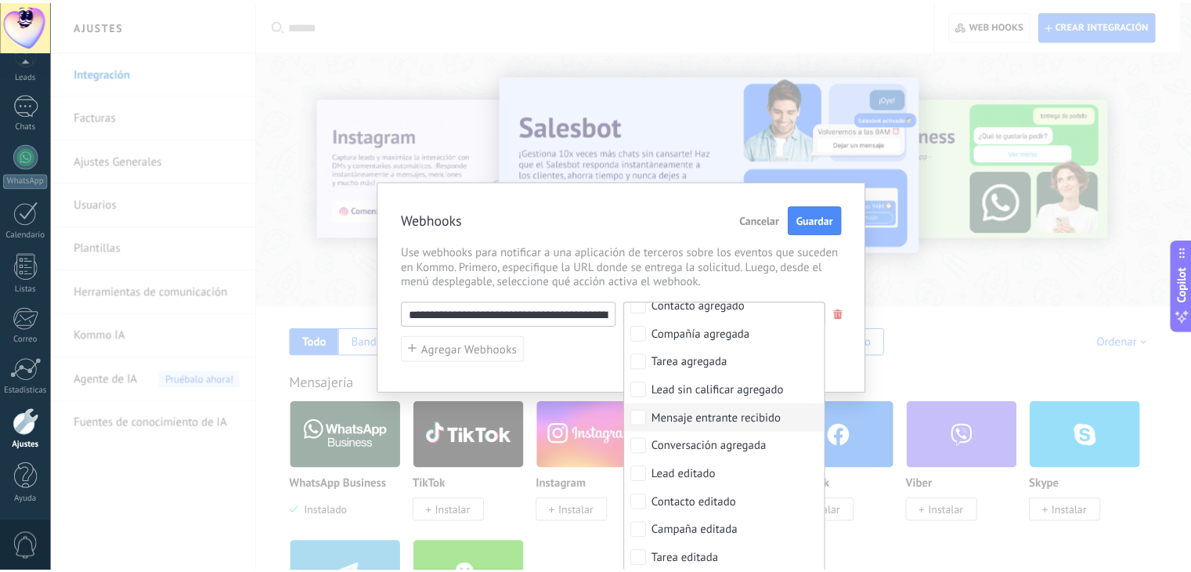
scroll to position [69, 0]
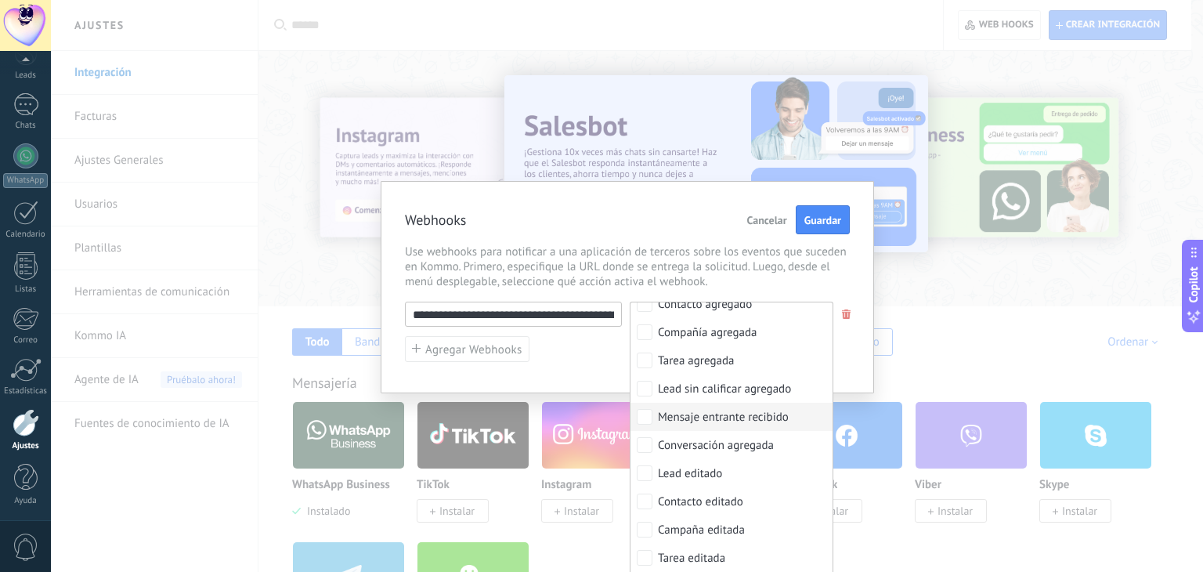
click at [722, 418] on div "Mensaje entrante recibido" at bounding box center [723, 418] width 131 height 16
click at [798, 288] on div "**********" at bounding box center [627, 287] width 493 height 212
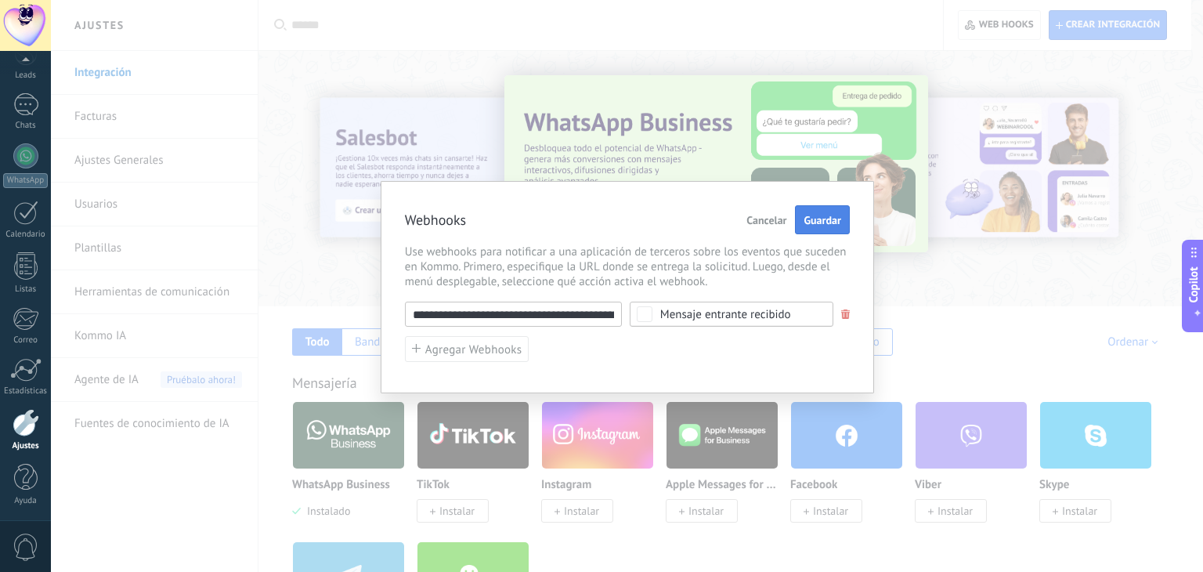
click at [824, 209] on button "Guardar" at bounding box center [822, 220] width 54 height 30
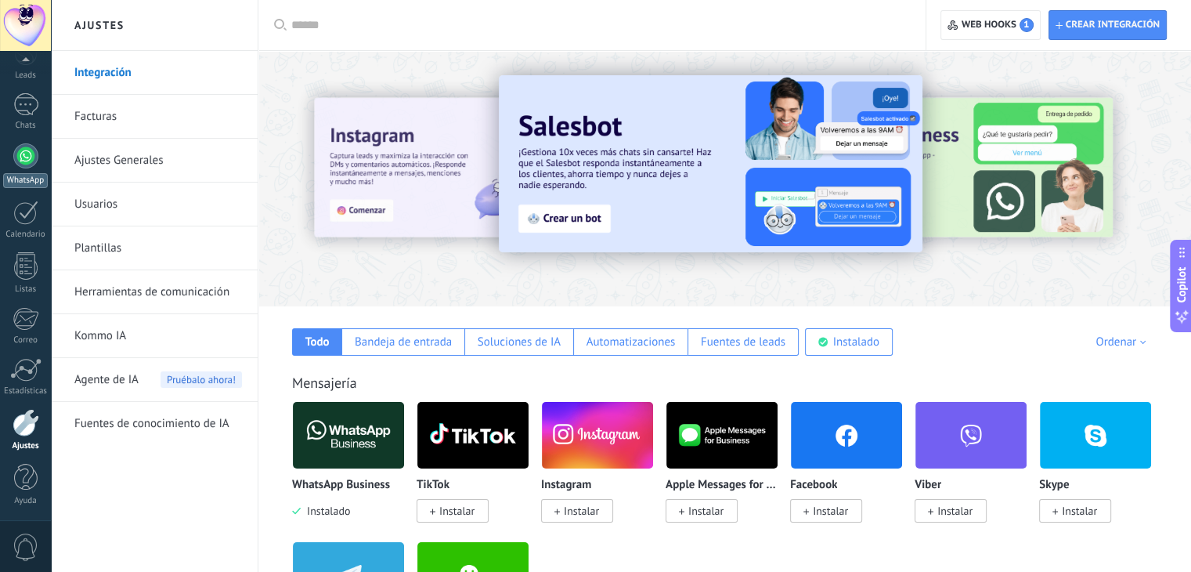
click at [11, 168] on link "WhatsApp" at bounding box center [25, 165] width 51 height 45
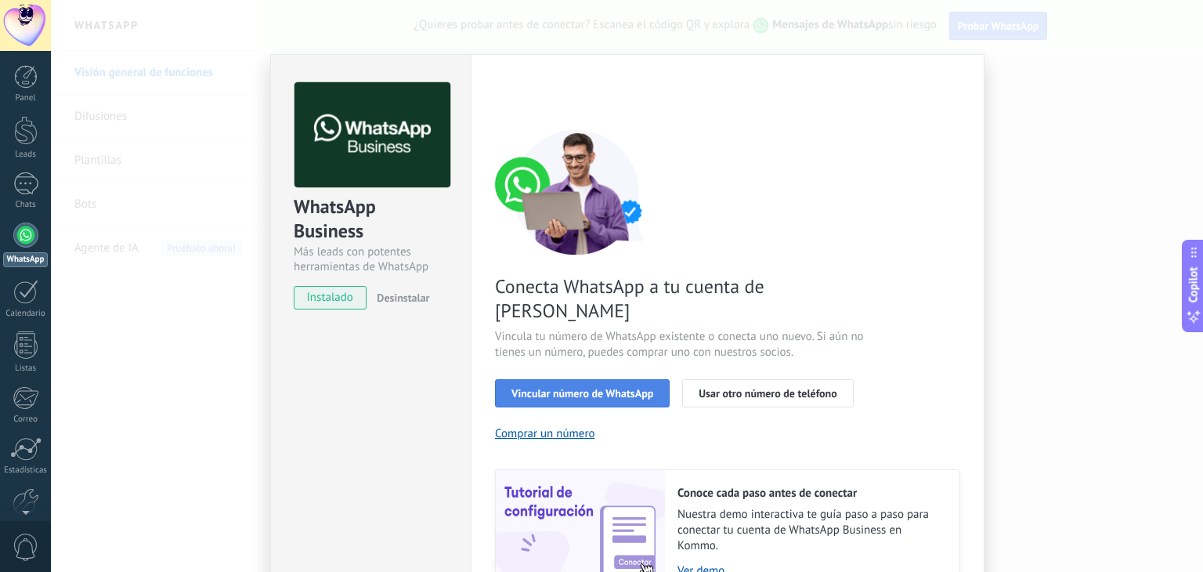
click at [590, 388] on span "Vincular número de WhatsApp" at bounding box center [583, 393] width 142 height 11
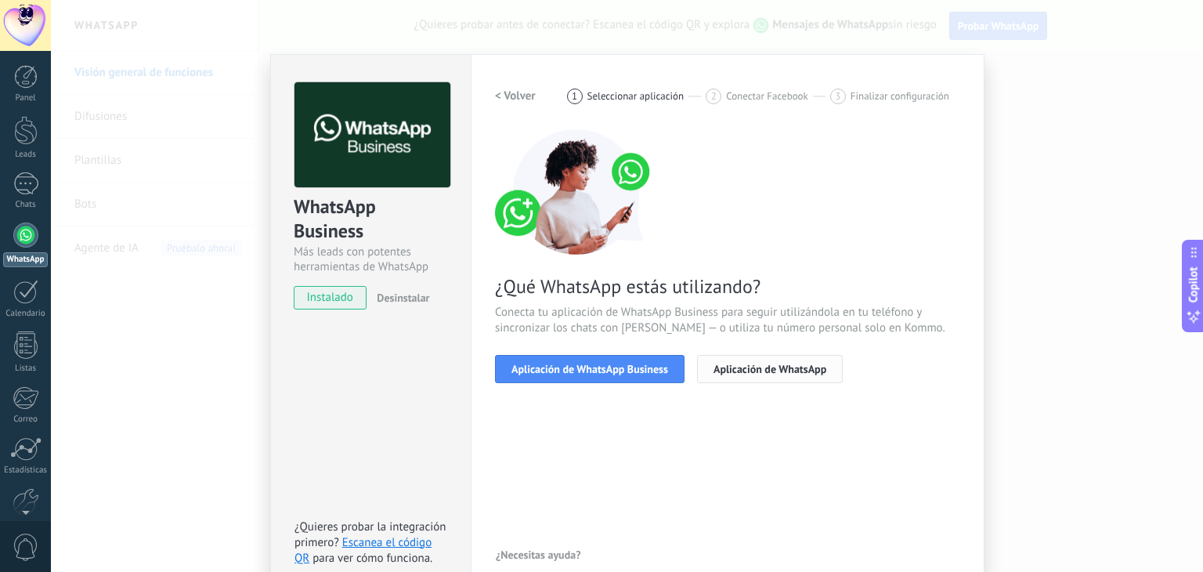
click at [751, 367] on span "Aplicación de WhatsApp" at bounding box center [770, 368] width 113 height 11
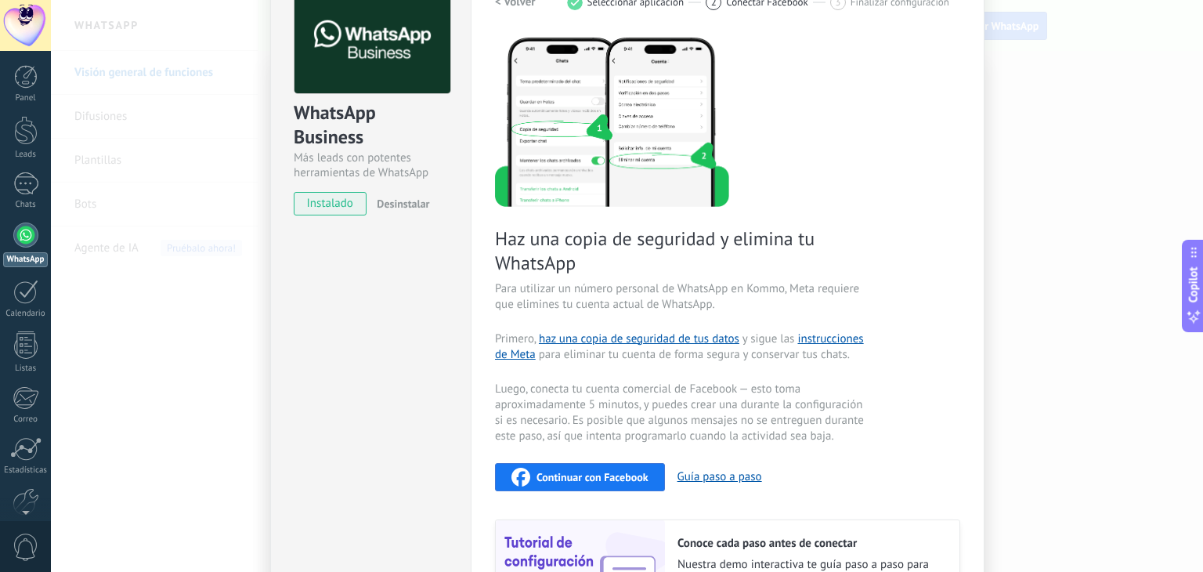
scroll to position [75, 0]
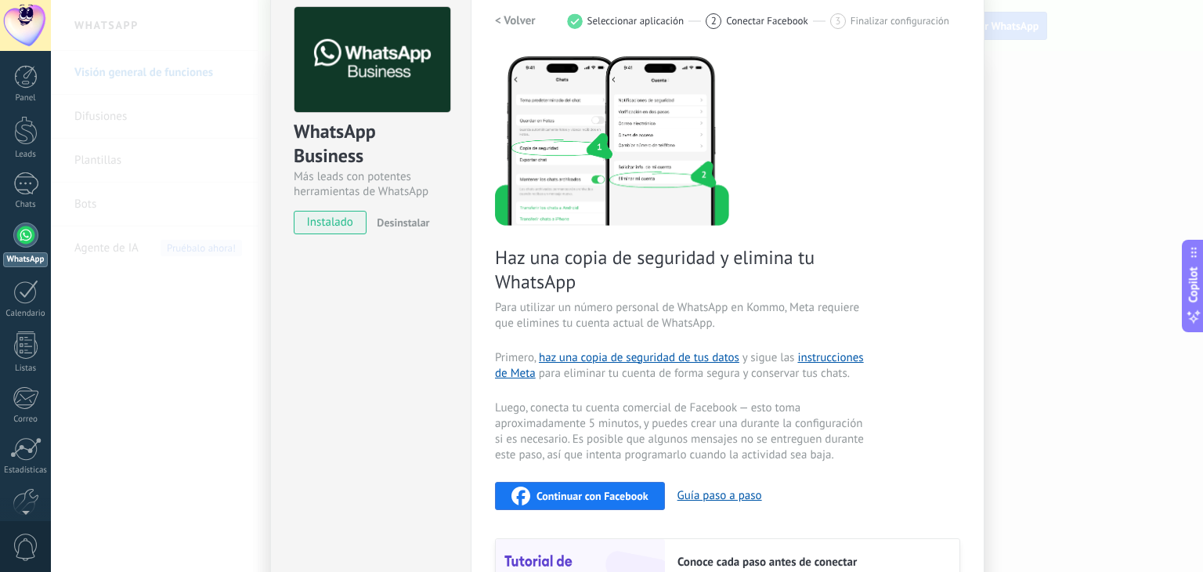
click at [638, 277] on span "Haz una copia de seguridad y elimina tu WhatsApp" at bounding box center [681, 269] width 373 height 49
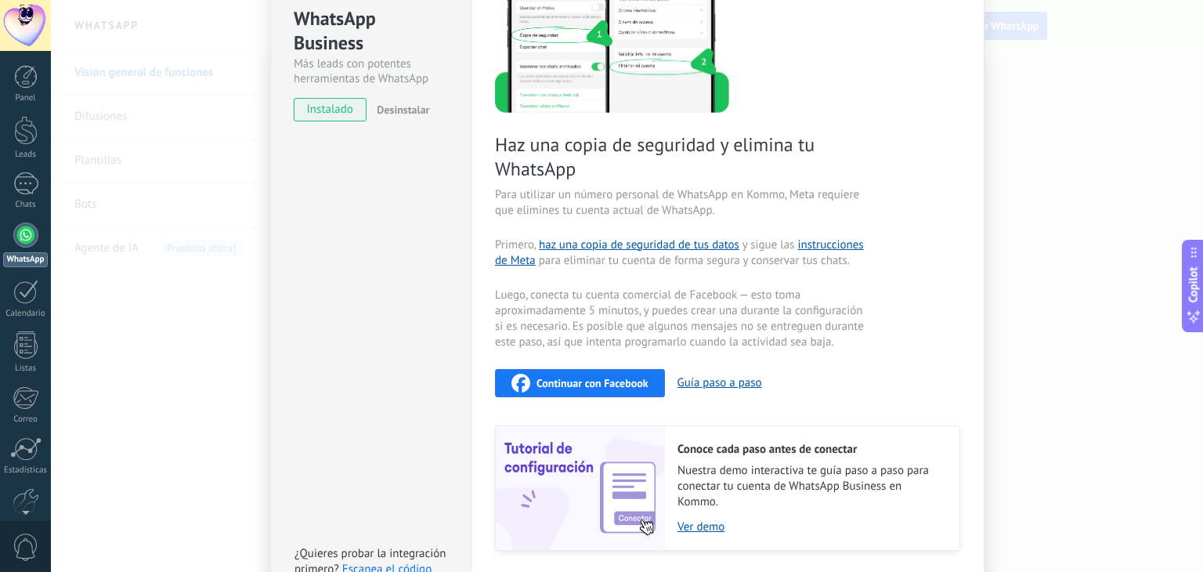
scroll to position [190, 0]
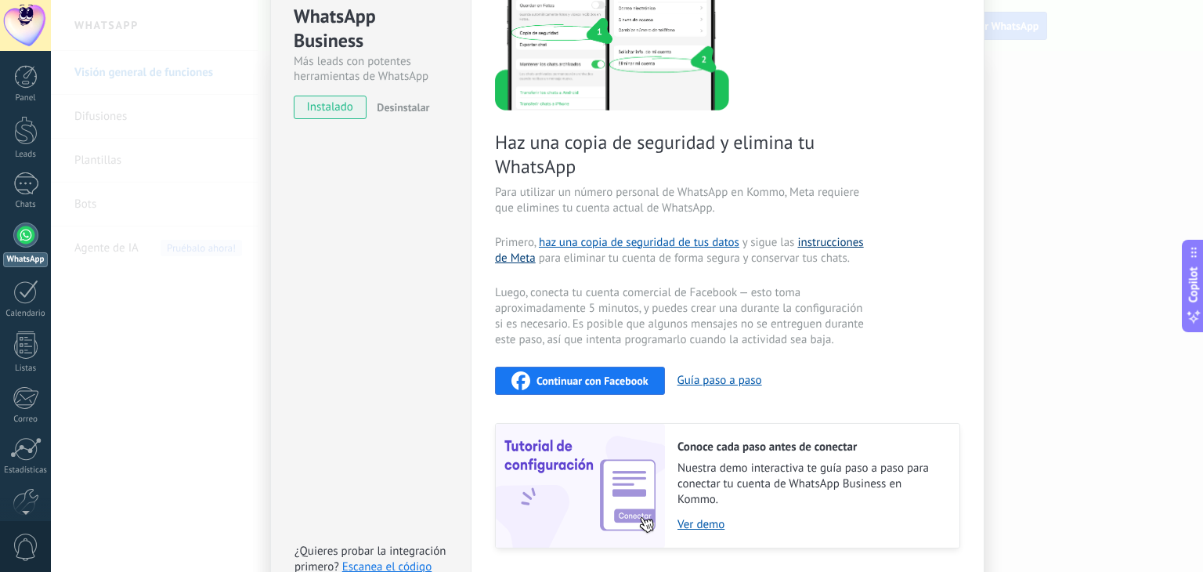
click at [810, 239] on link "instrucciones de Meta" at bounding box center [679, 250] width 369 height 31
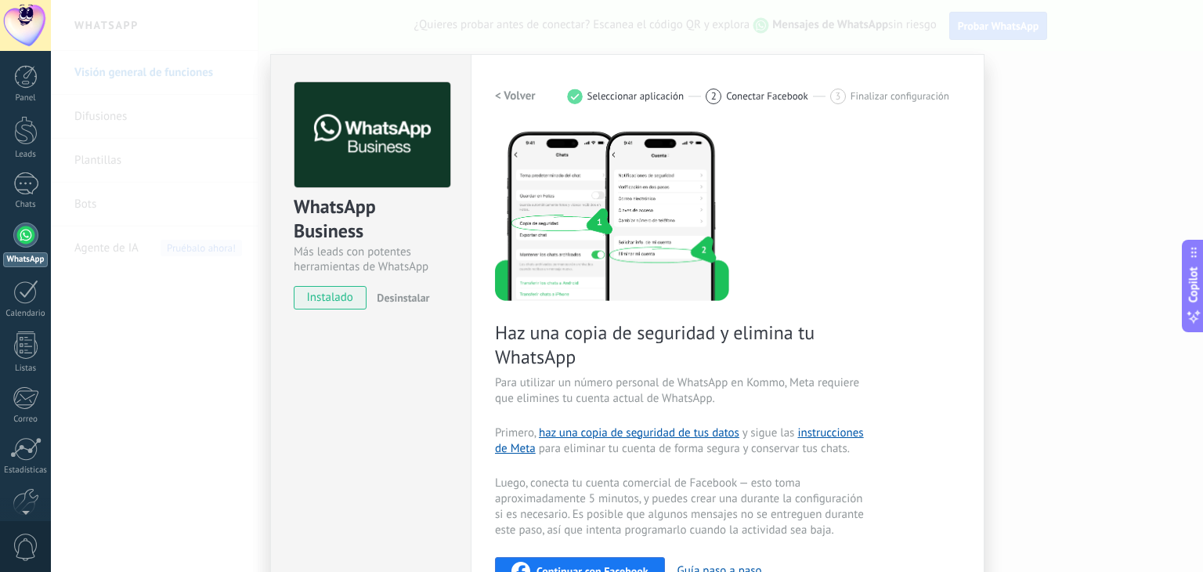
click at [1018, 61] on div "WhatsApp Business Más leads con potentes herramientas de WhatsApp instalado Des…" at bounding box center [627, 286] width 1152 height 572
